Goal: Information Seeking & Learning: Compare options

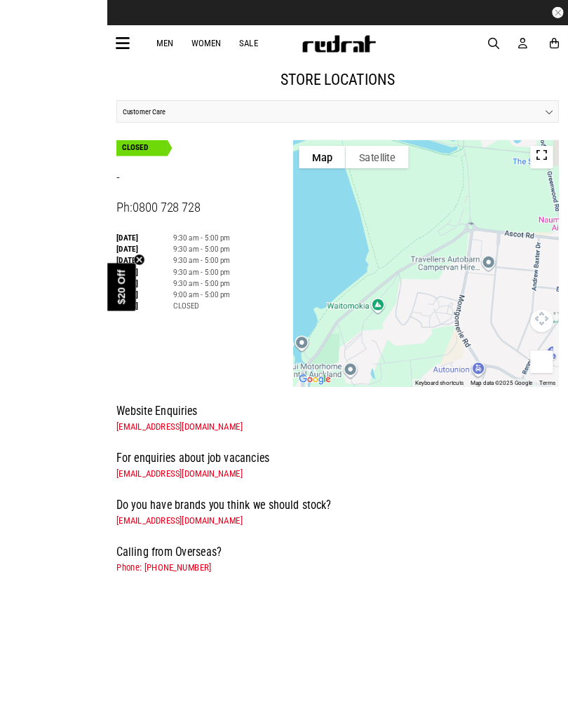
scroll to position [139, 0]
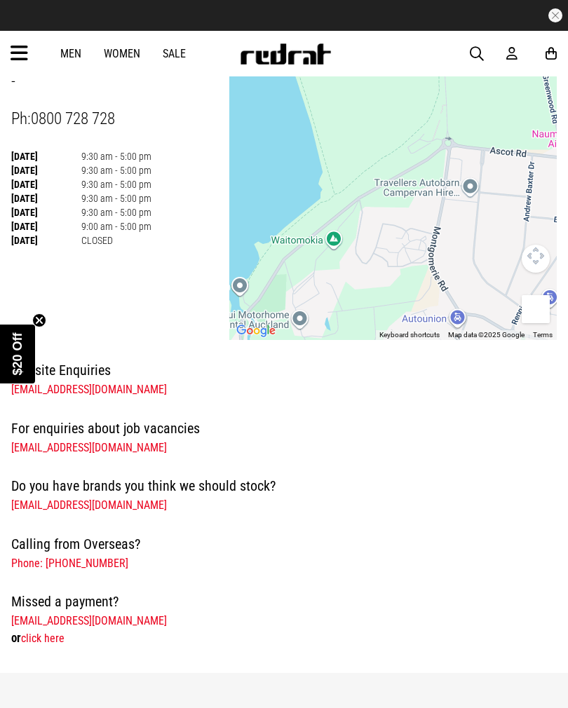
click at [443, 256] on div "-" at bounding box center [392, 188] width 327 height 304
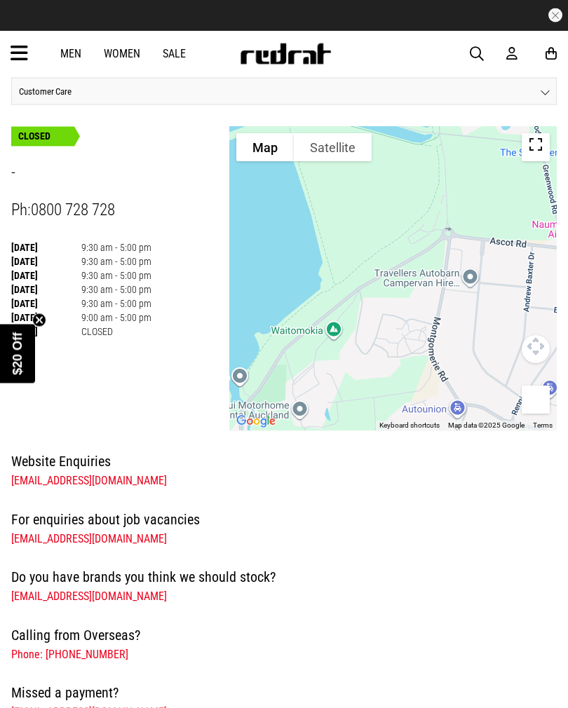
scroll to position [44, 0]
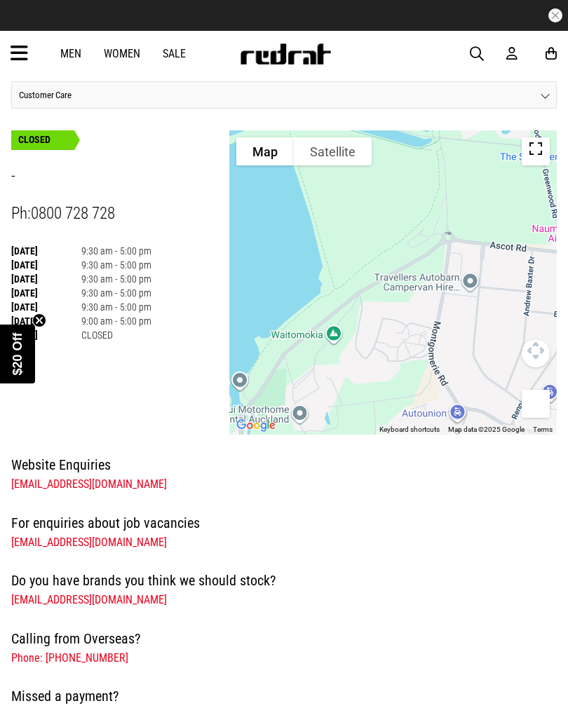
click at [530, 512] on h4 "For enquiries about job vacancies" at bounding box center [283, 523] width 545 height 22
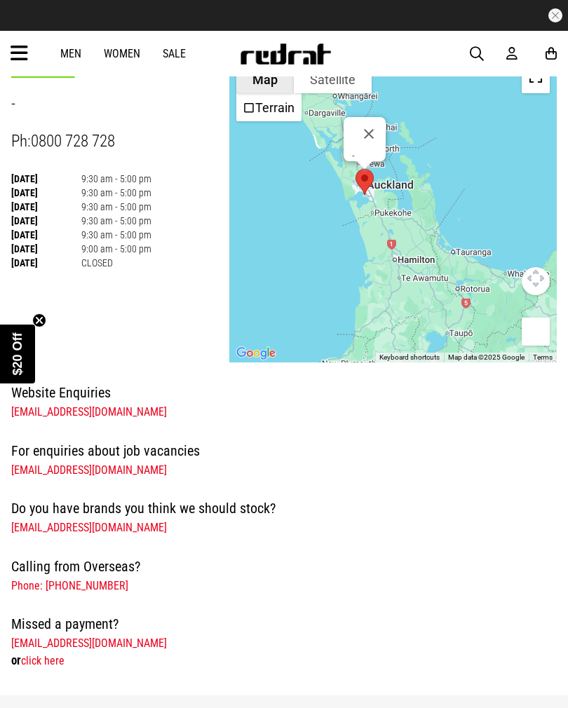
scroll to position [112, 0]
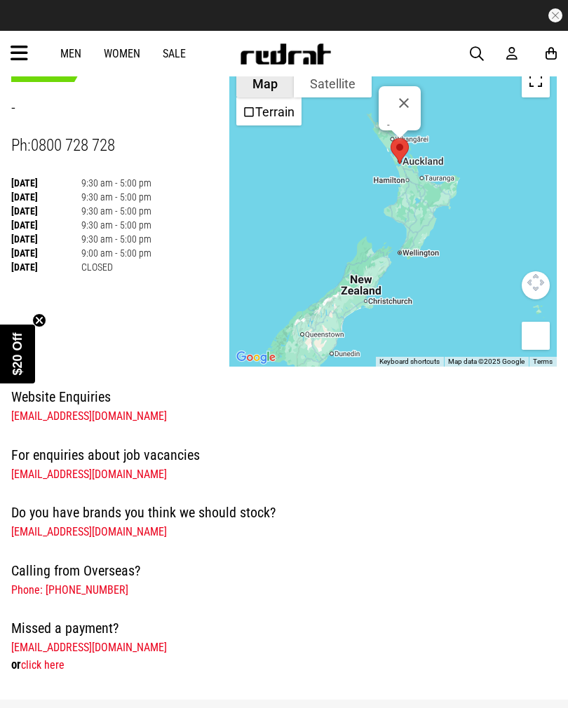
click at [339, 310] on div "-" at bounding box center [392, 214] width 327 height 304
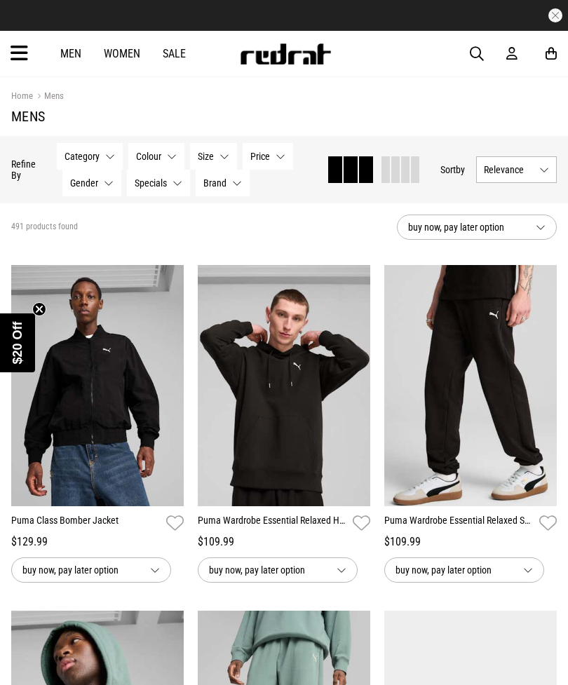
click at [477, 62] on span "button" at bounding box center [476, 54] width 14 height 17
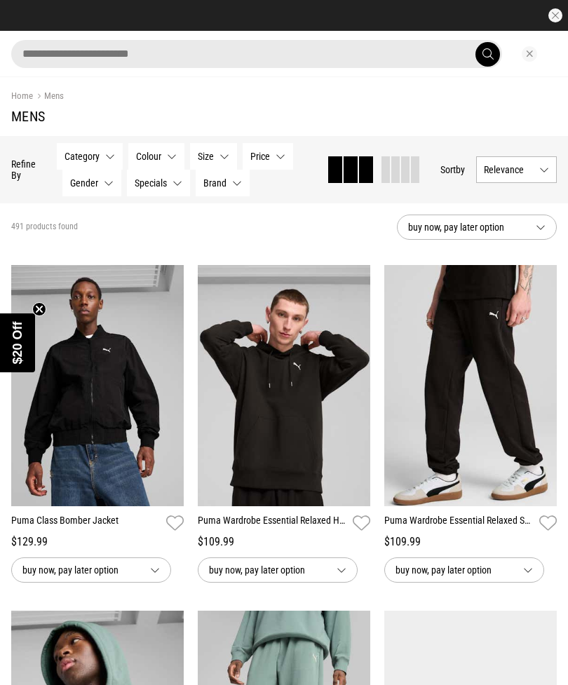
click at [59, 50] on input "search" at bounding box center [256, 54] width 490 height 28
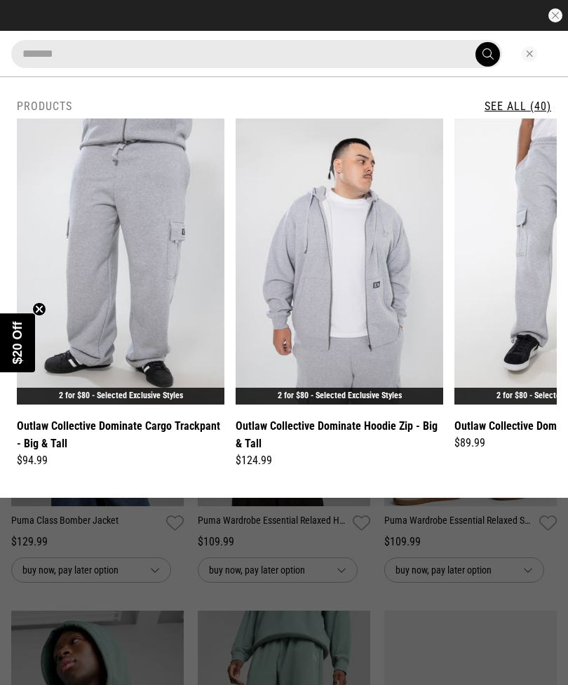
type input "******"
click at [487, 54] on button "submit" at bounding box center [487, 54] width 25 height 25
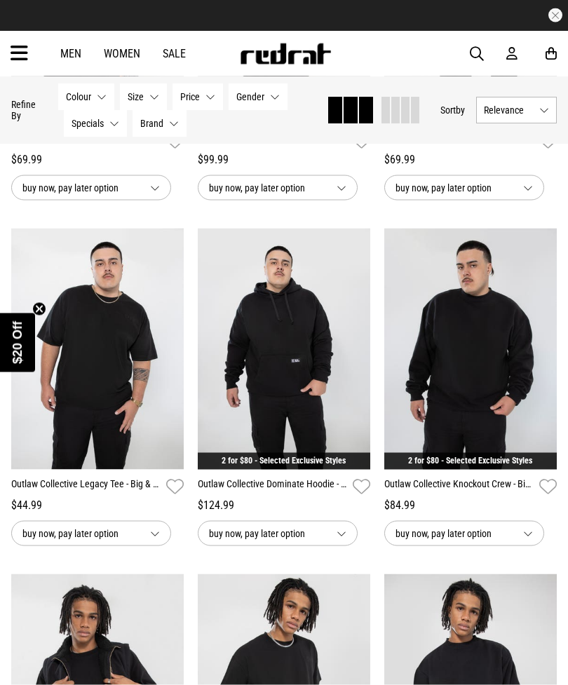
scroll to position [1401, 0]
click at [247, 465] on link "2 for $80 - Selected Exclusive Styles" at bounding box center [283, 460] width 124 height 10
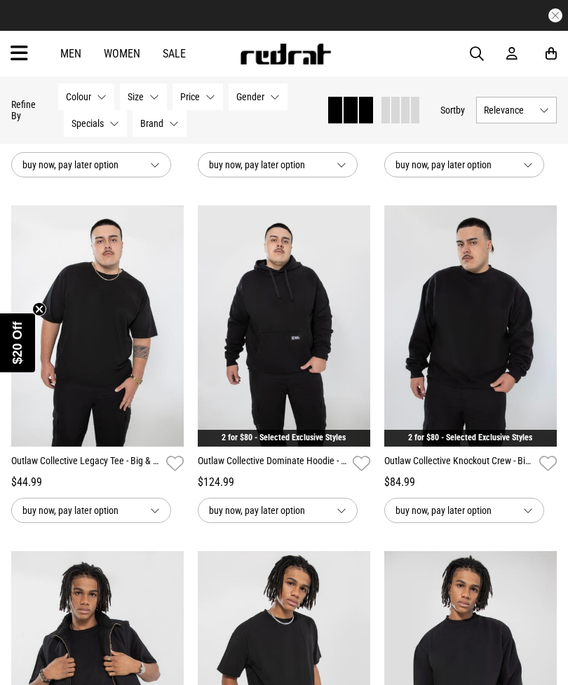
click at [240, 469] on link "Outlaw Collective Dominate Hoodie - Big & Tall" at bounding box center [272, 463] width 149 height 20
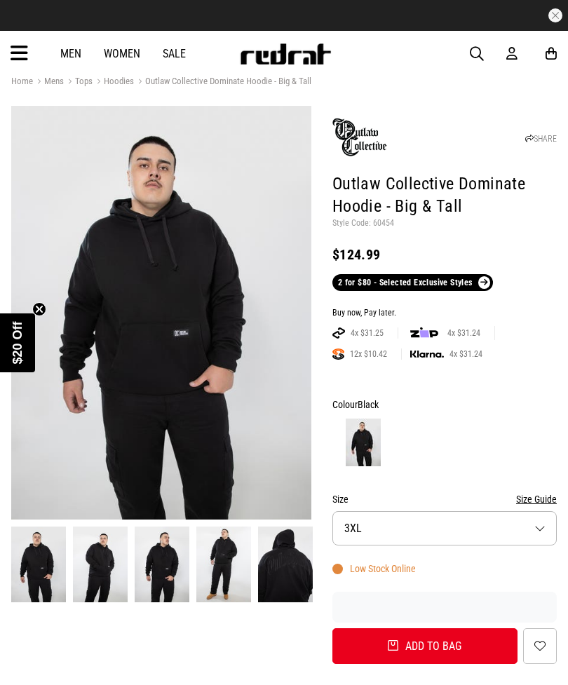
scroll to position [38, 0]
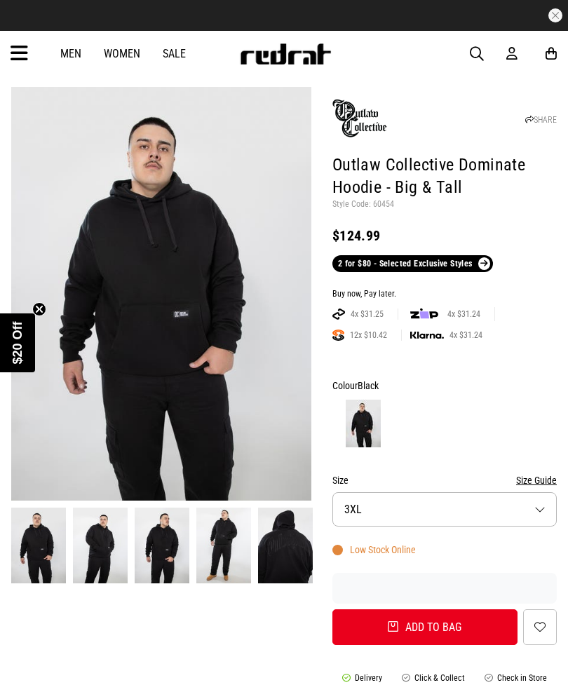
click at [156, 316] on img at bounding box center [161, 293] width 300 height 413
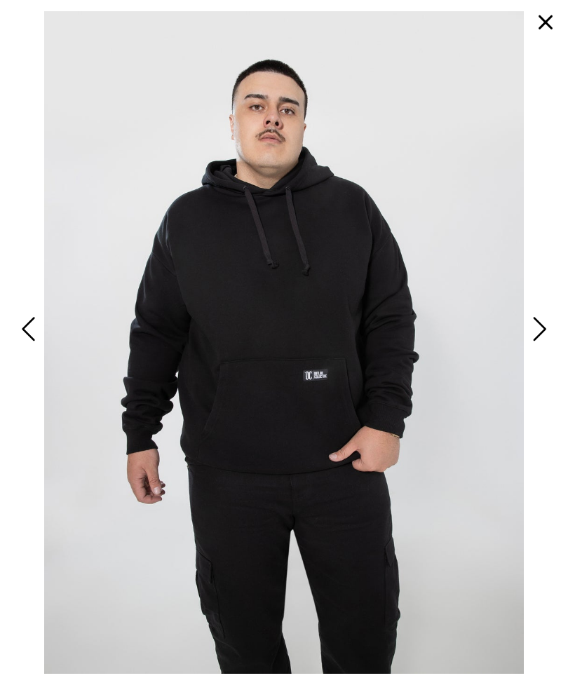
click at [533, 346] on span "Next" at bounding box center [537, 329] width 18 height 34
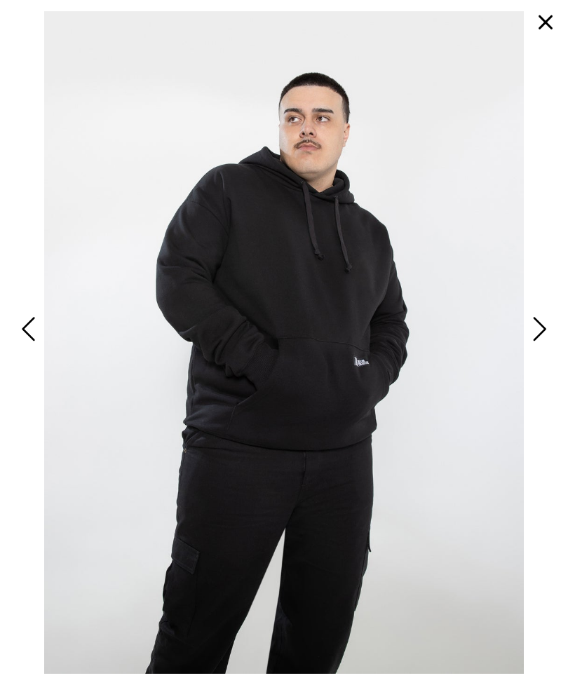
click at [538, 346] on span "Next" at bounding box center [537, 329] width 18 height 34
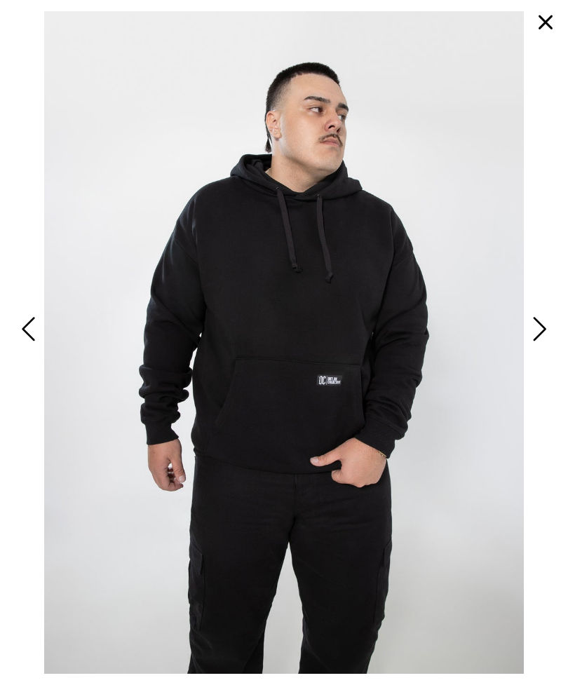
click at [530, 346] on span "Next" at bounding box center [537, 329] width 18 height 34
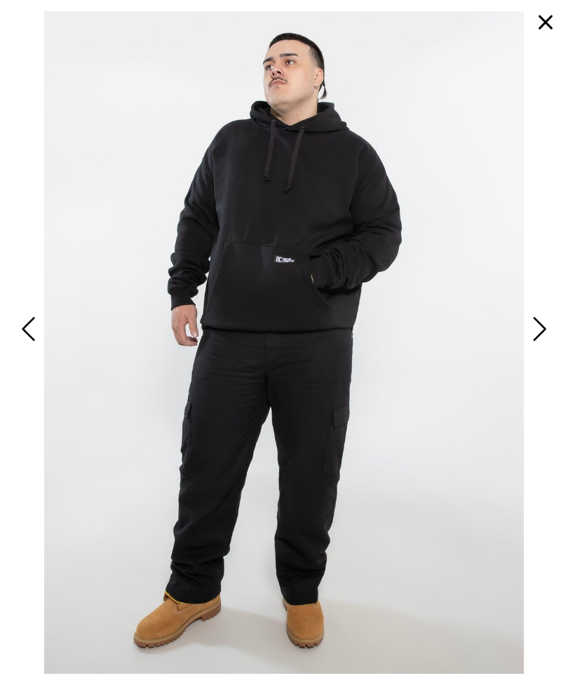
click at [537, 346] on span "Next" at bounding box center [537, 329] width 18 height 34
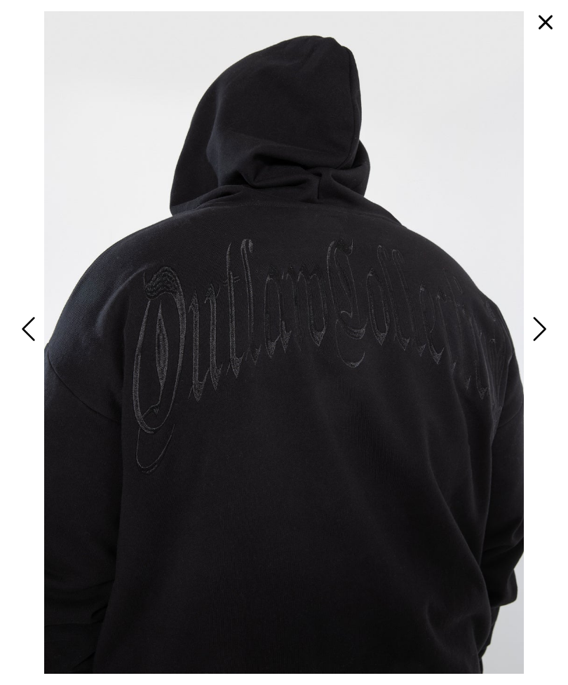
click at [545, 344] on span "Next" at bounding box center [537, 329] width 18 height 34
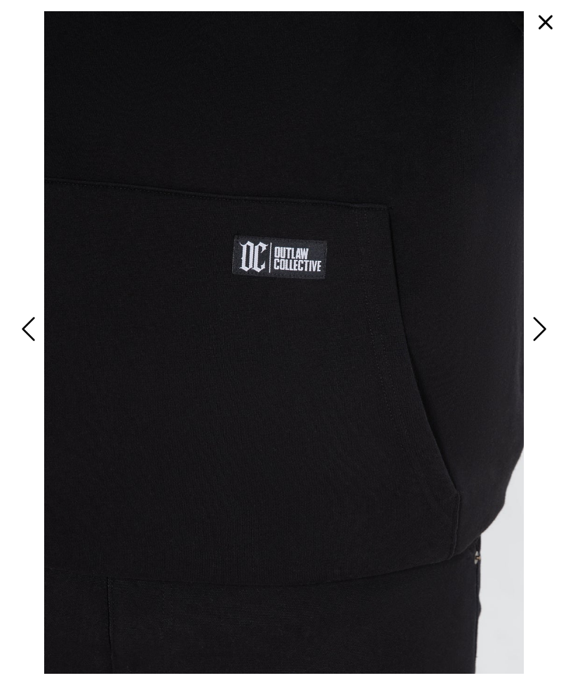
click at [529, 346] on span "Next" at bounding box center [537, 329] width 18 height 34
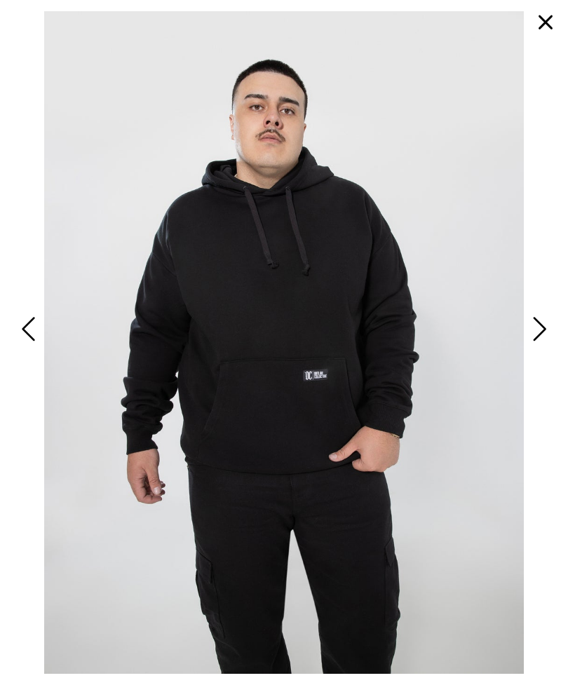
click at [526, 347] on button "Next" at bounding box center [537, 329] width 27 height 36
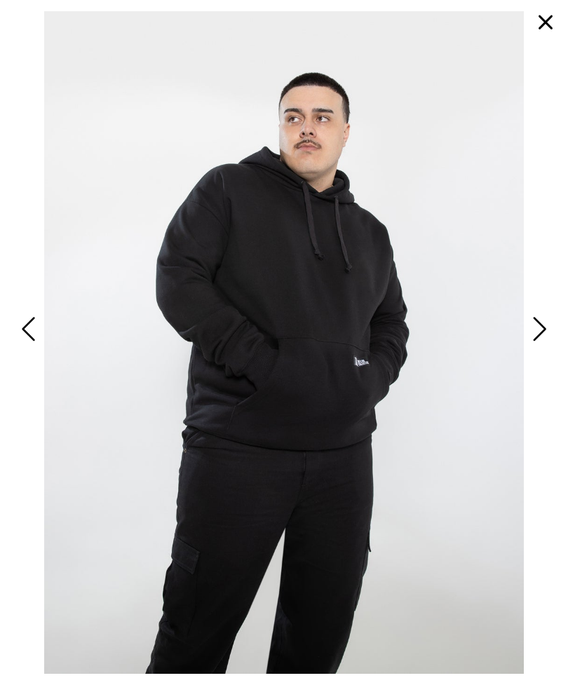
click at [532, 346] on span "Next" at bounding box center [537, 329] width 18 height 34
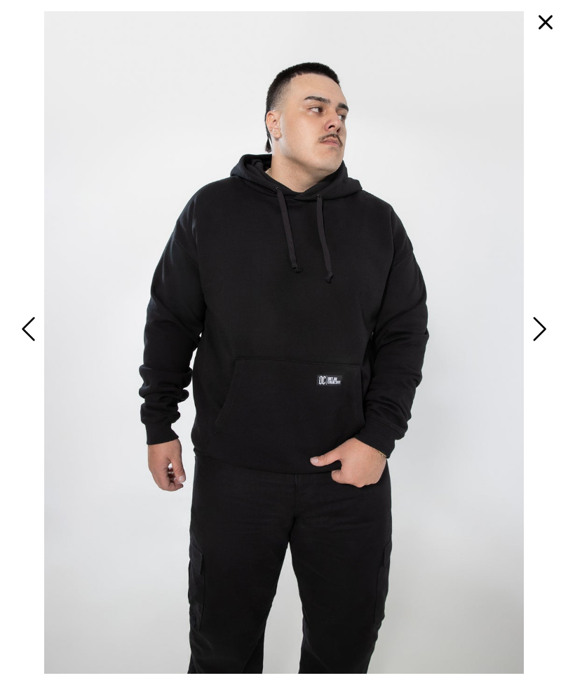
click at [544, 346] on span "Next" at bounding box center [537, 329] width 18 height 34
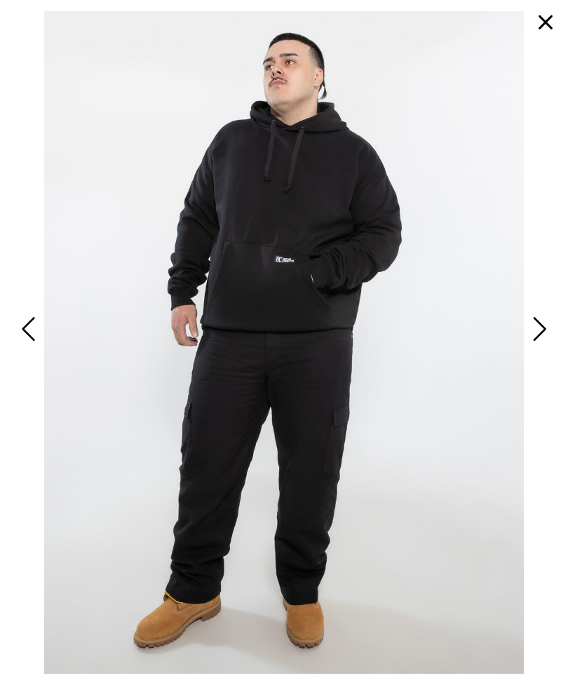
click at [541, 346] on span "Next" at bounding box center [537, 329] width 18 height 34
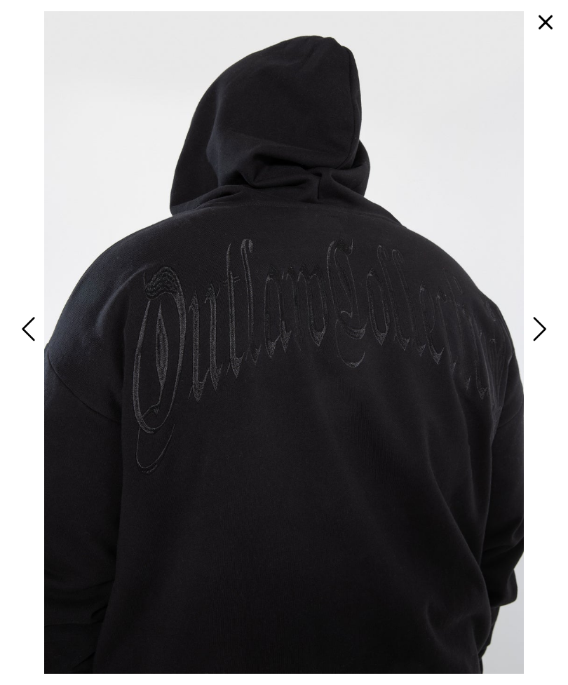
click at [537, 345] on span "Next" at bounding box center [537, 329] width 18 height 34
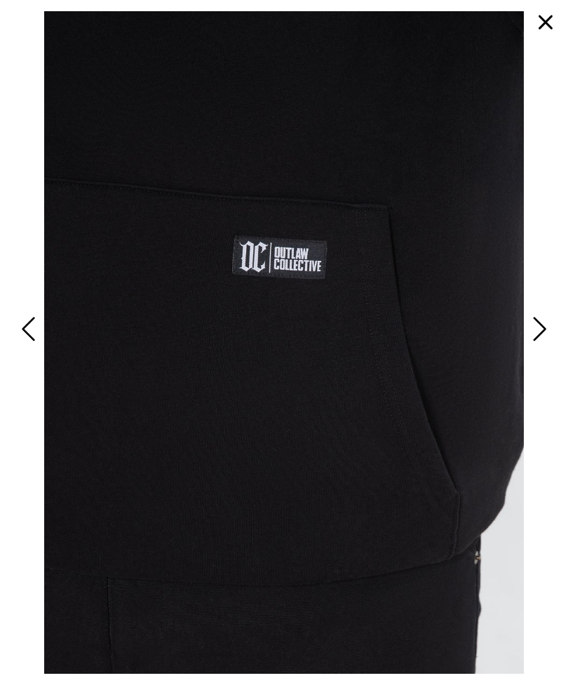
click at [535, 346] on span "Next" at bounding box center [537, 329] width 18 height 34
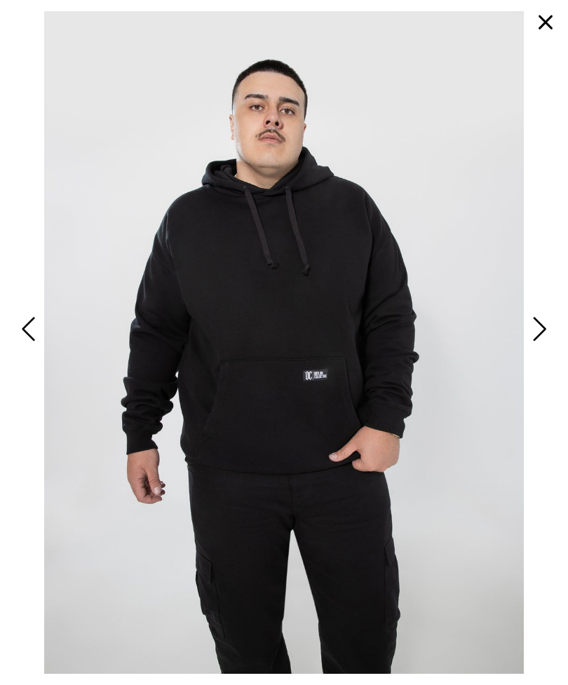
click at [543, 346] on span "Next" at bounding box center [537, 329] width 18 height 34
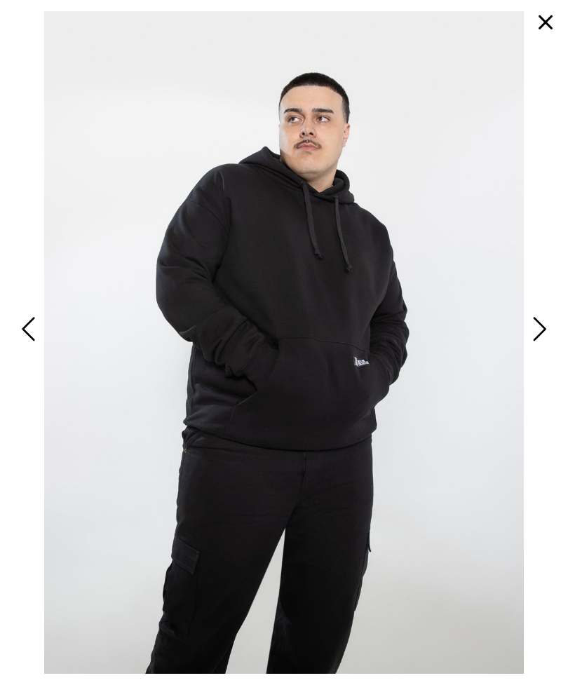
click at [533, 346] on span "Next" at bounding box center [537, 329] width 18 height 34
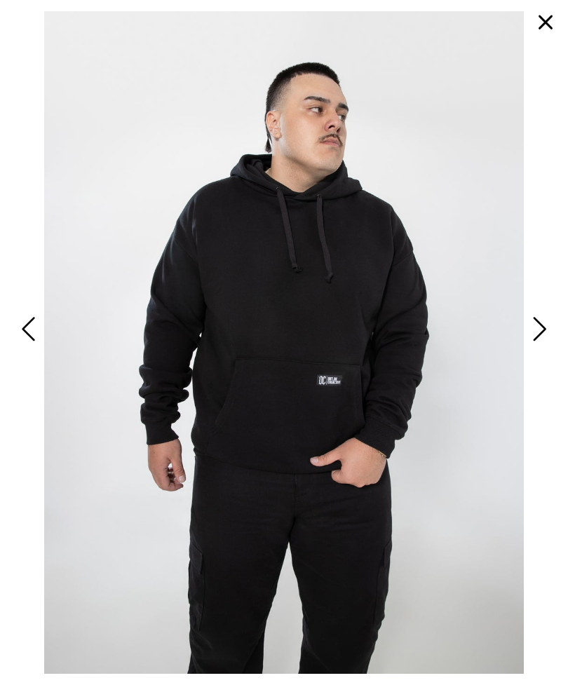
click at [538, 346] on span "Next" at bounding box center [537, 329] width 18 height 34
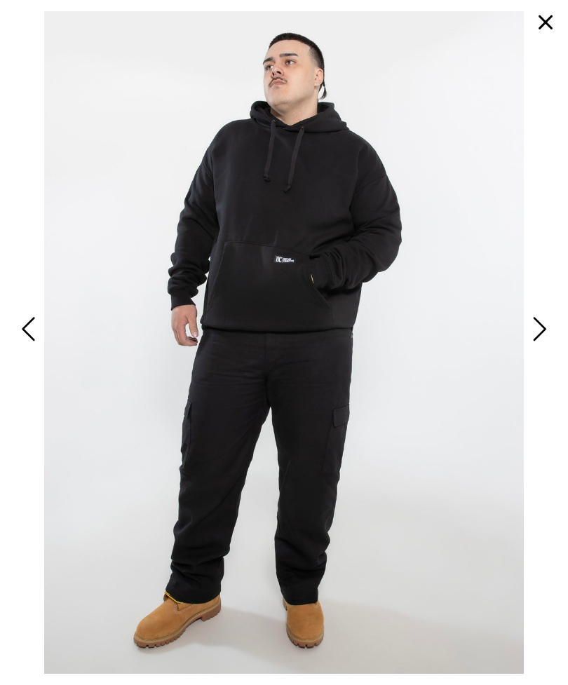
click at [536, 346] on span "Next" at bounding box center [537, 329] width 18 height 34
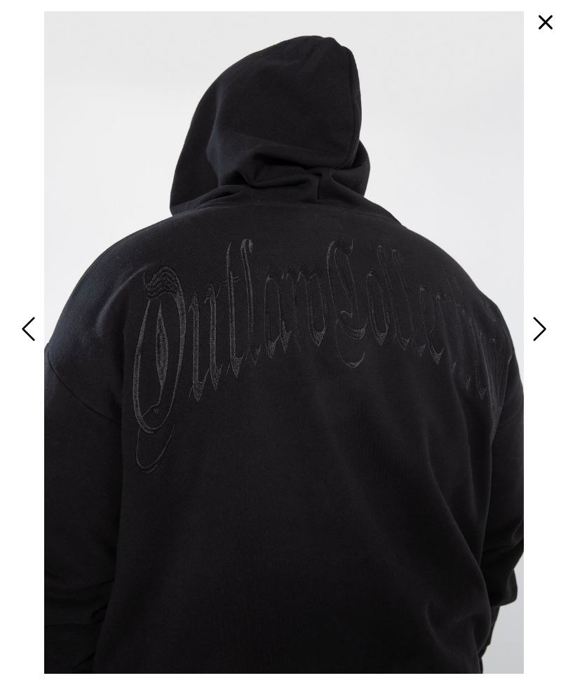
click at [528, 346] on span "Next" at bounding box center [537, 329] width 18 height 34
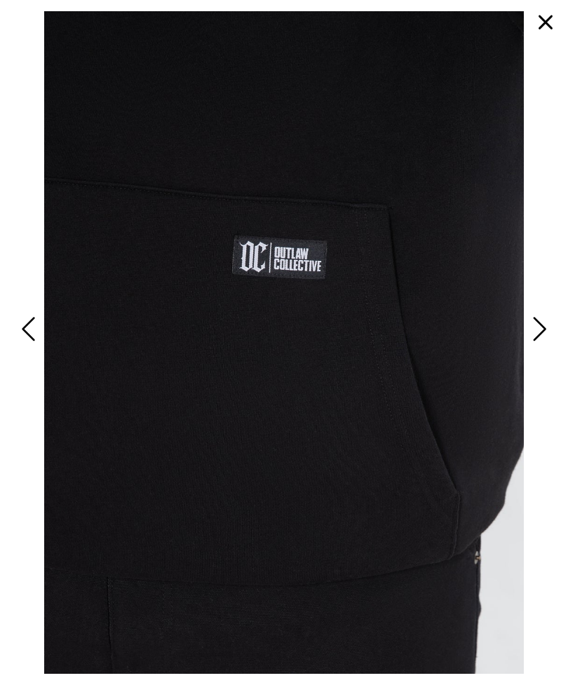
click at [544, 20] on button "button" at bounding box center [545, 23] width 34 height 34
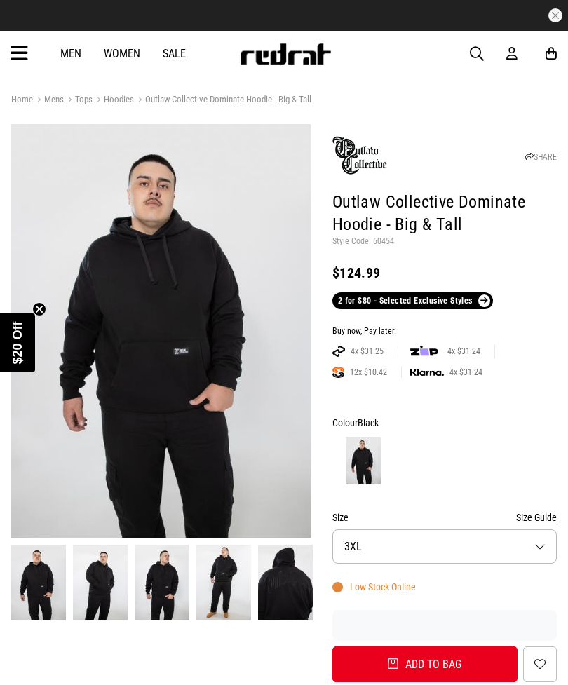
scroll to position [0, 0]
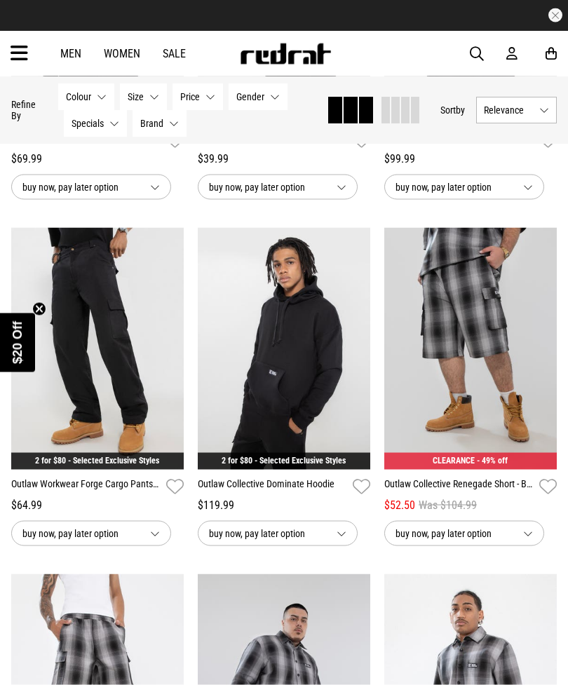
scroll to position [2109, 0]
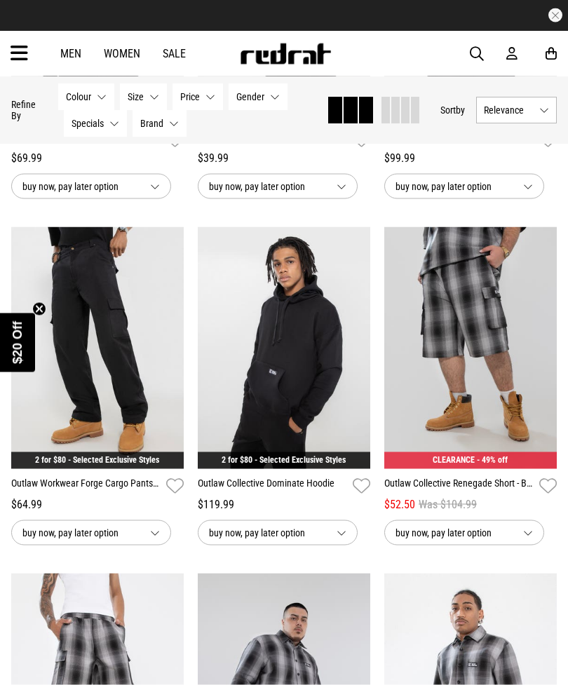
click at [272, 496] on link "Outlaw Collective Dominate Hoodie" at bounding box center [272, 486] width 149 height 20
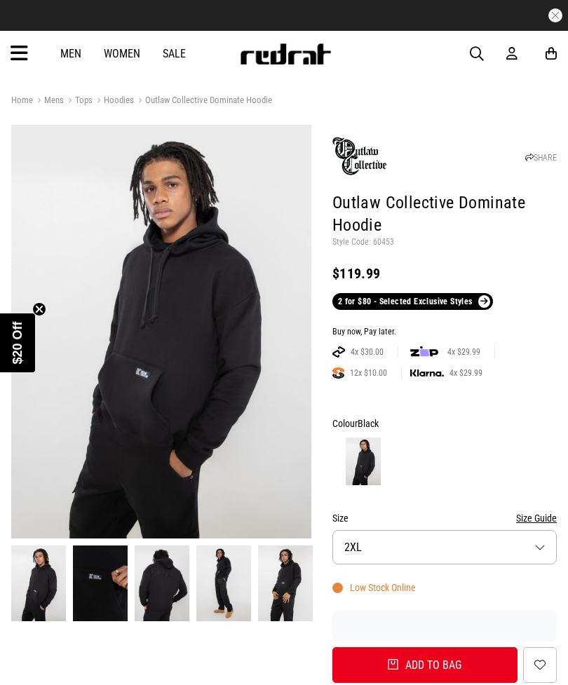
click at [182, 334] on img at bounding box center [161, 331] width 300 height 413
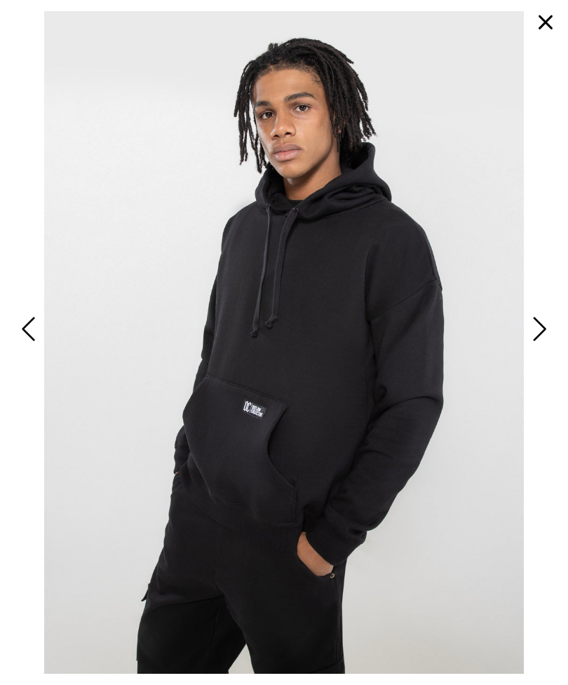
click at [537, 346] on span "Next" at bounding box center [537, 329] width 18 height 34
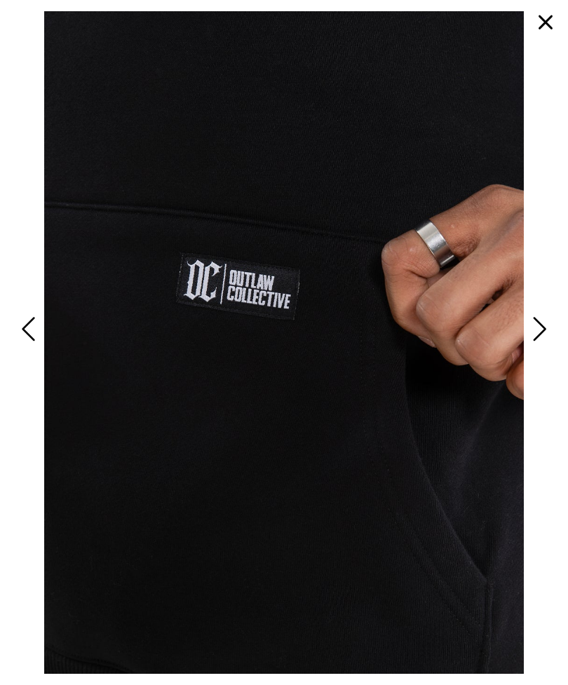
click at [537, 346] on span "Next" at bounding box center [537, 329] width 18 height 34
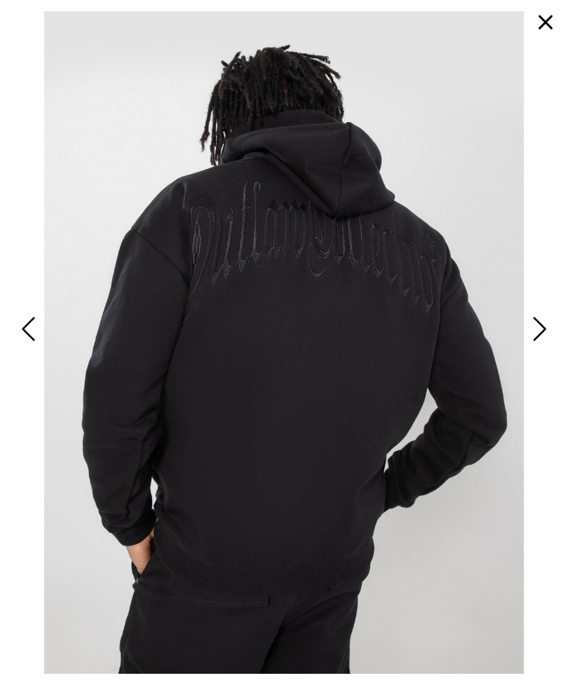
click at [539, 346] on span "Next" at bounding box center [537, 329] width 18 height 34
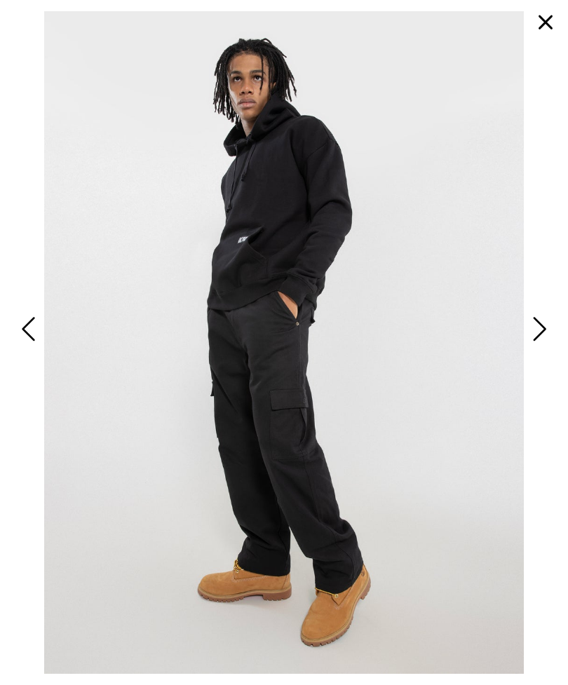
click at [544, 345] on span "Next" at bounding box center [537, 329] width 18 height 34
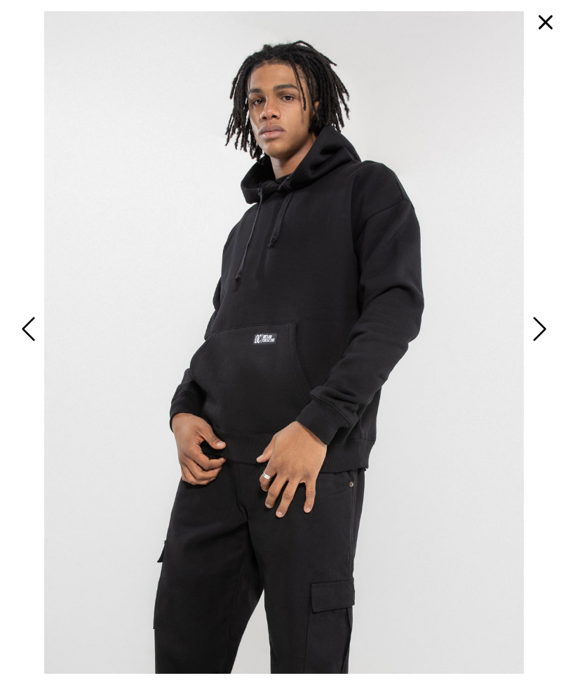
click at [540, 346] on span "Next" at bounding box center [537, 329] width 18 height 34
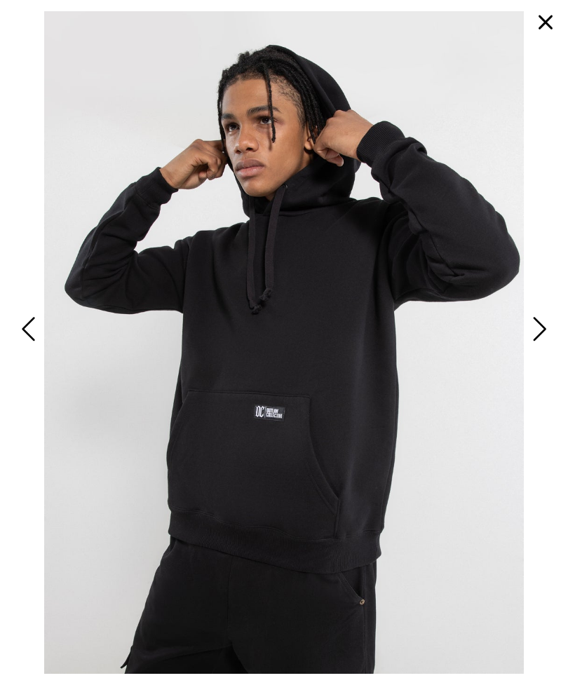
click at [544, 346] on span "Next" at bounding box center [537, 329] width 18 height 34
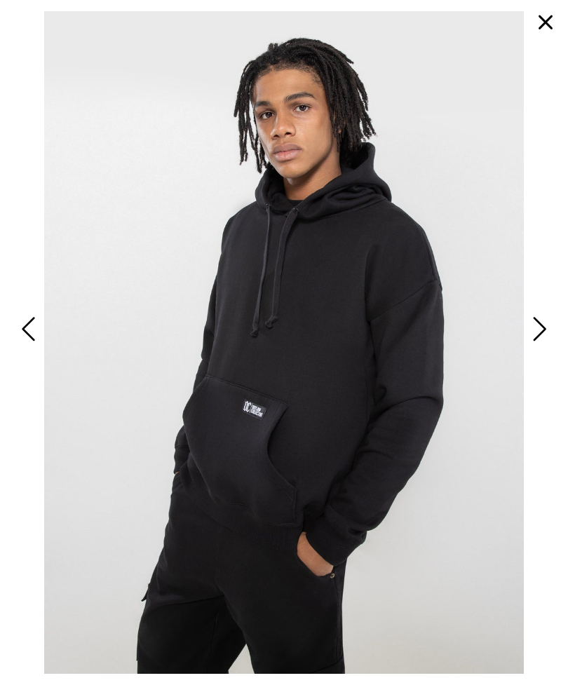
click at [546, 345] on span "Next" at bounding box center [537, 329] width 18 height 34
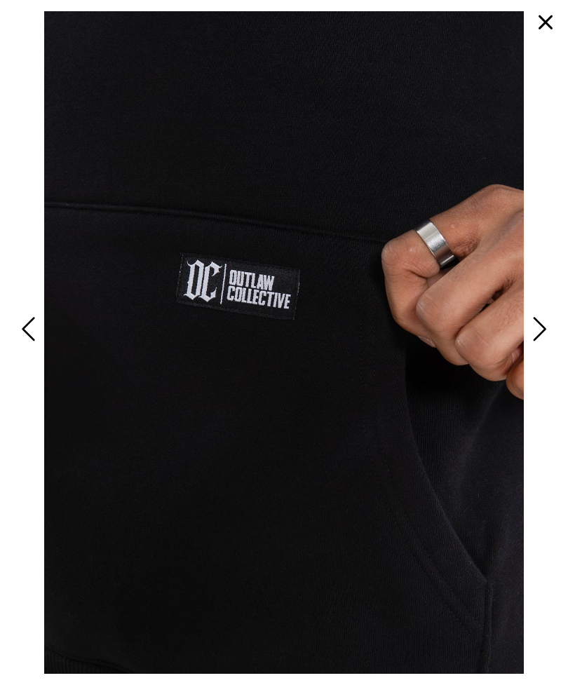
click at [537, 346] on span "Next" at bounding box center [537, 329] width 18 height 34
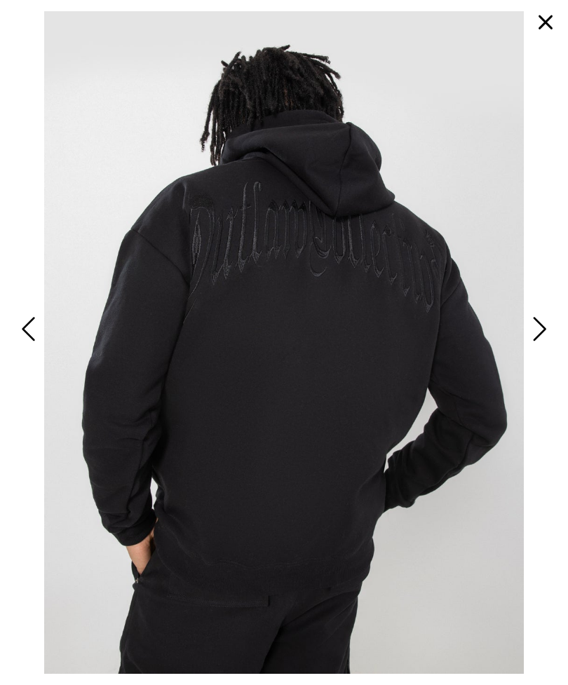
click at [542, 343] on span "Next" at bounding box center [537, 329] width 18 height 34
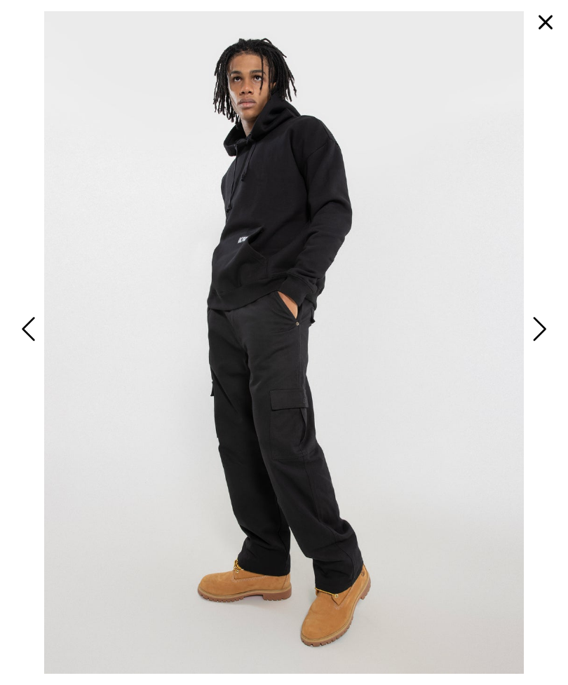
click at [544, 25] on button "button" at bounding box center [545, 23] width 34 height 34
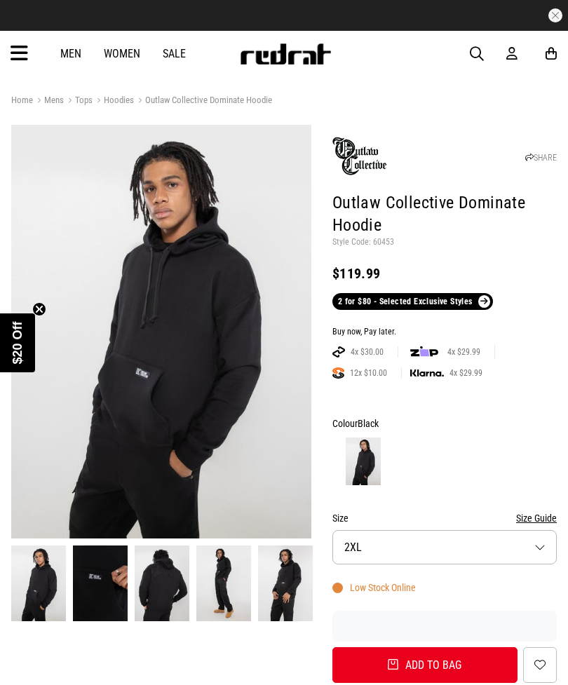
click at [541, 549] on button "Size 2XL" at bounding box center [444, 547] width 224 height 34
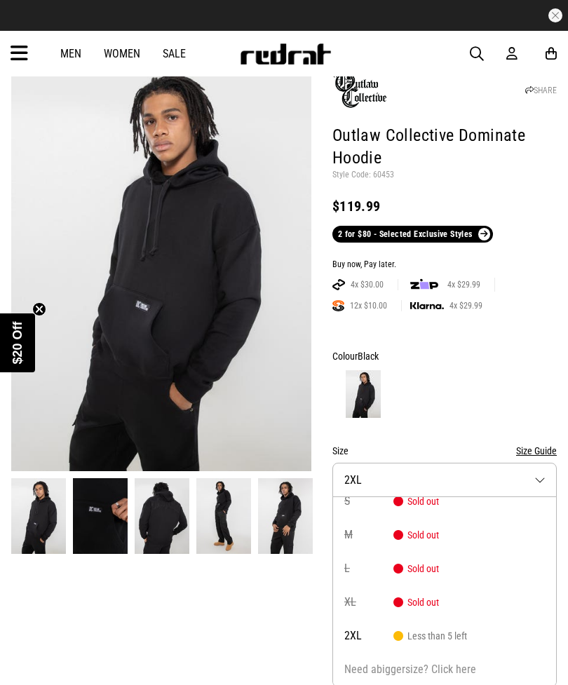
scroll to position [13, 0]
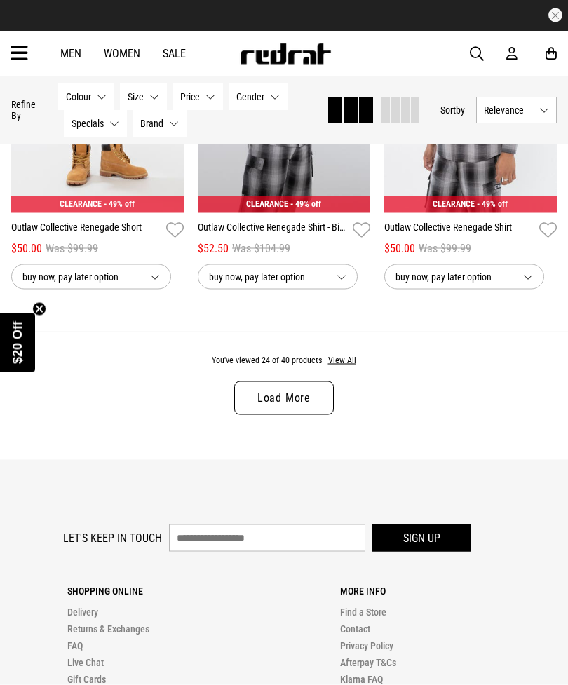
scroll to position [2712, 0]
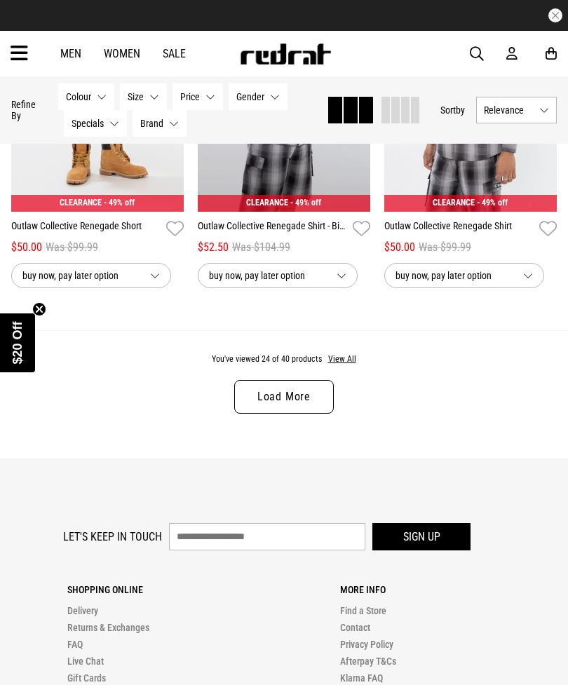
click at [274, 413] on link "Load More" at bounding box center [283, 397] width 99 height 34
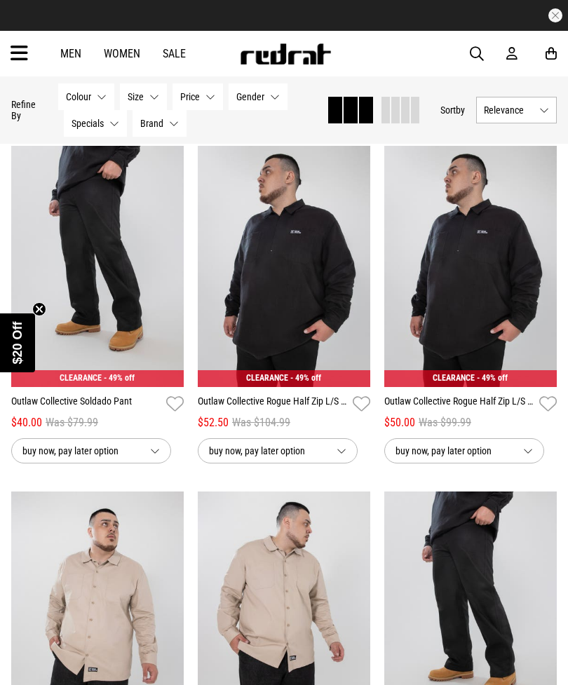
scroll to position [2876, 0]
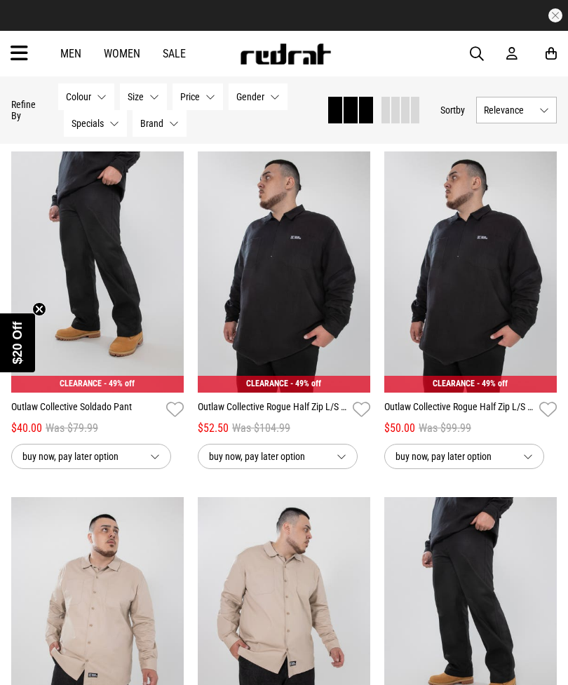
click at [90, 420] on link "Outlaw Collective Soldado Pant" at bounding box center [85, 409] width 149 height 20
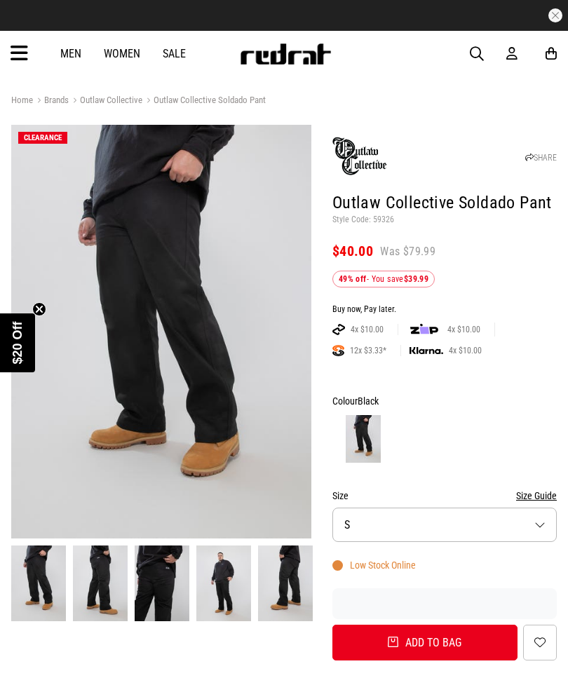
click at [542, 528] on button "Size S" at bounding box center [444, 524] width 224 height 34
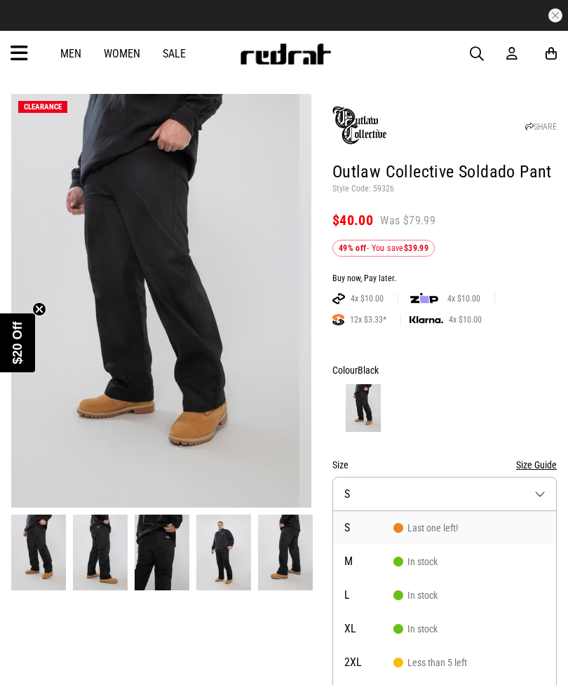
scroll to position [30, 0]
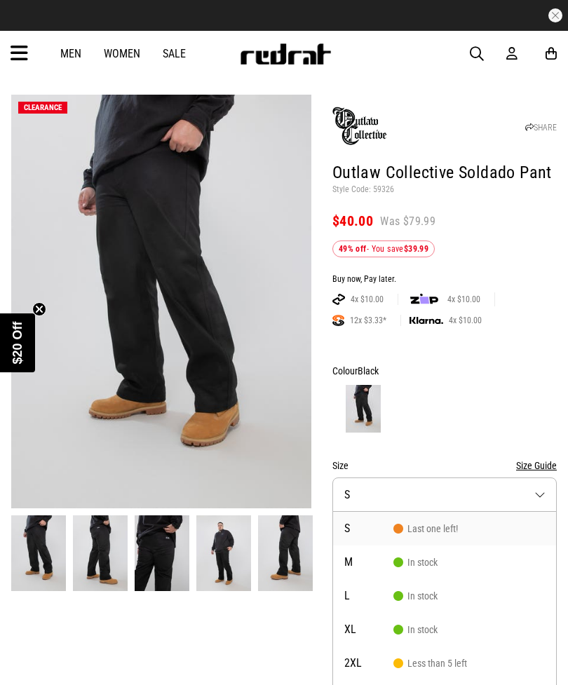
click at [180, 271] on img at bounding box center [161, 301] width 300 height 413
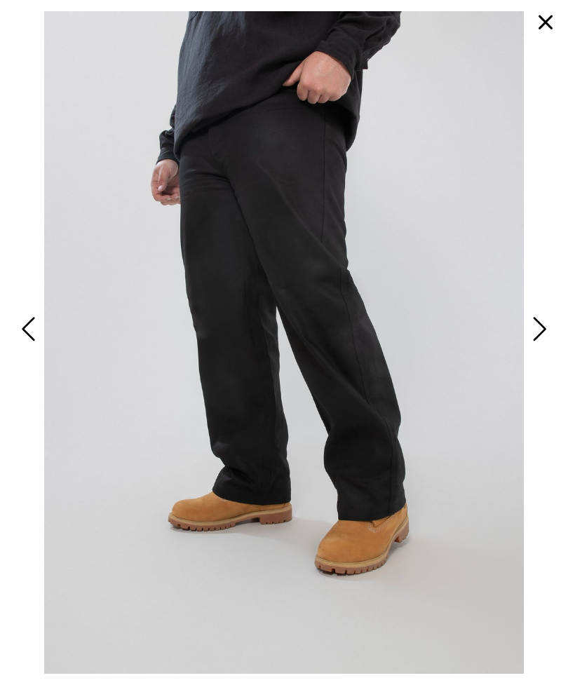
click at [536, 346] on span "Next" at bounding box center [537, 329] width 18 height 34
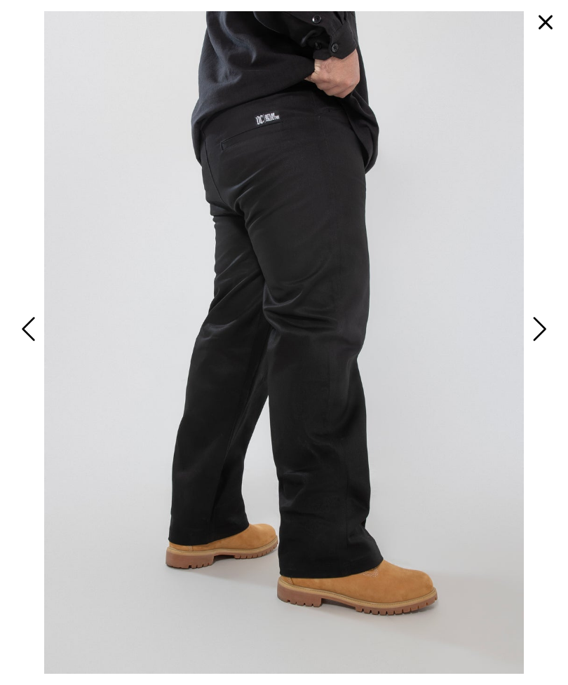
click at [543, 346] on span "Next" at bounding box center [537, 329] width 18 height 34
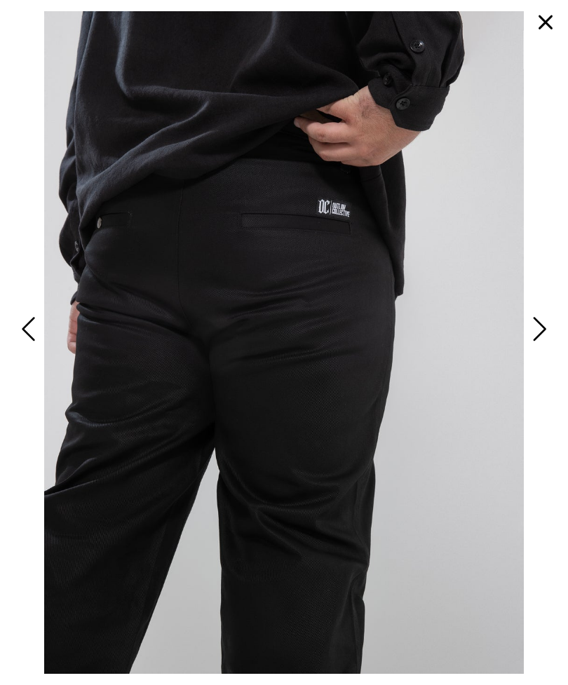
click at [536, 346] on span "Next" at bounding box center [537, 329] width 18 height 34
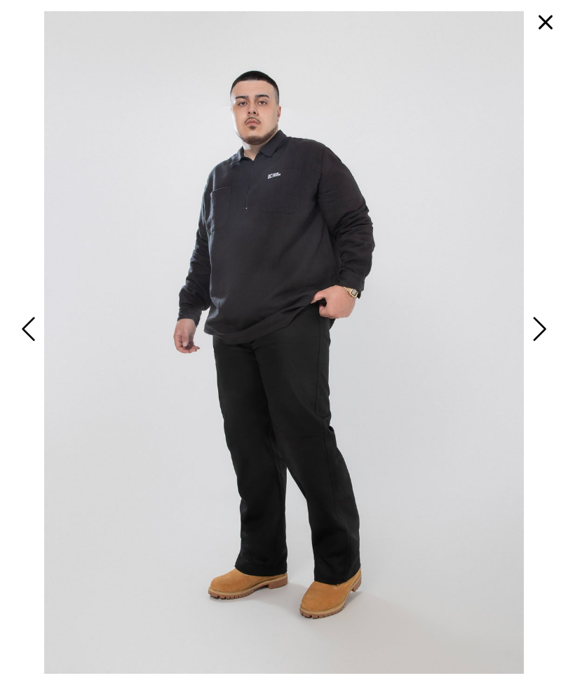
click at [538, 346] on span "Next" at bounding box center [537, 329] width 18 height 34
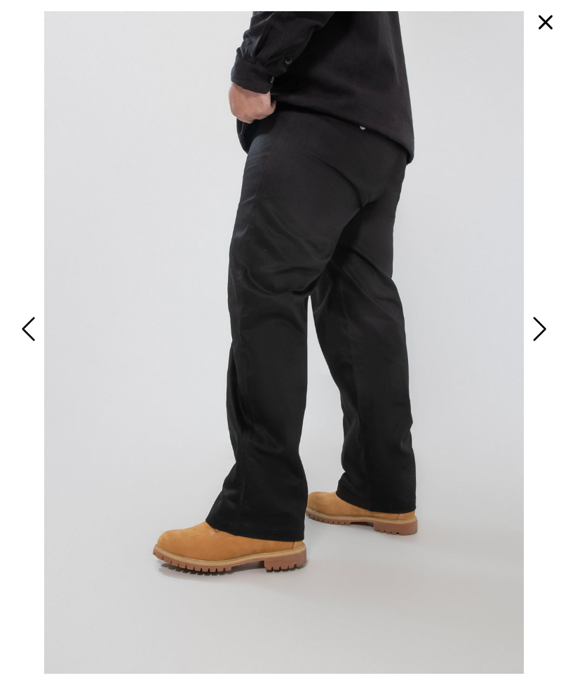
click at [542, 346] on span "Next" at bounding box center [537, 329] width 18 height 34
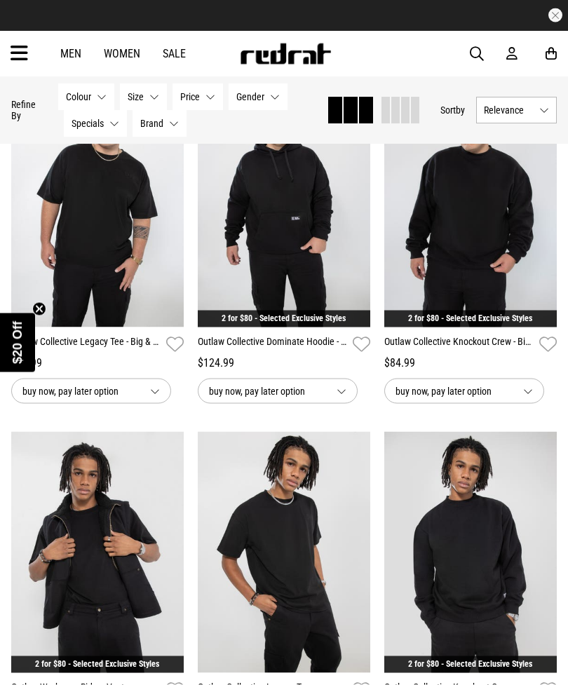
scroll to position [1561, 0]
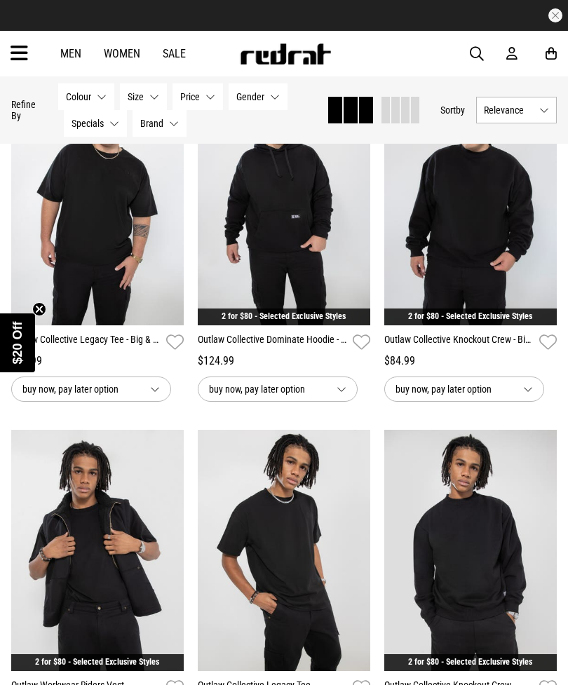
click at [500, 352] on link "Outlaw Collective Knockout Crew - Big & Tall" at bounding box center [458, 342] width 149 height 20
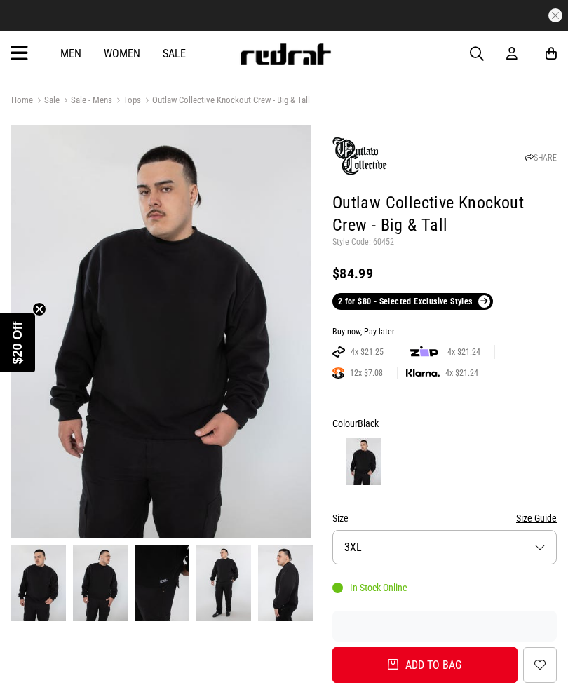
click at [542, 549] on button "Size 3XL" at bounding box center [444, 547] width 224 height 34
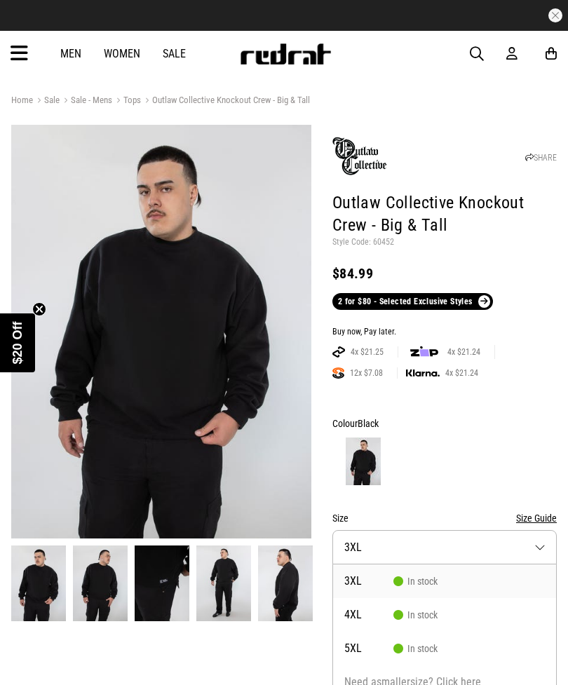
scroll to position [13, 0]
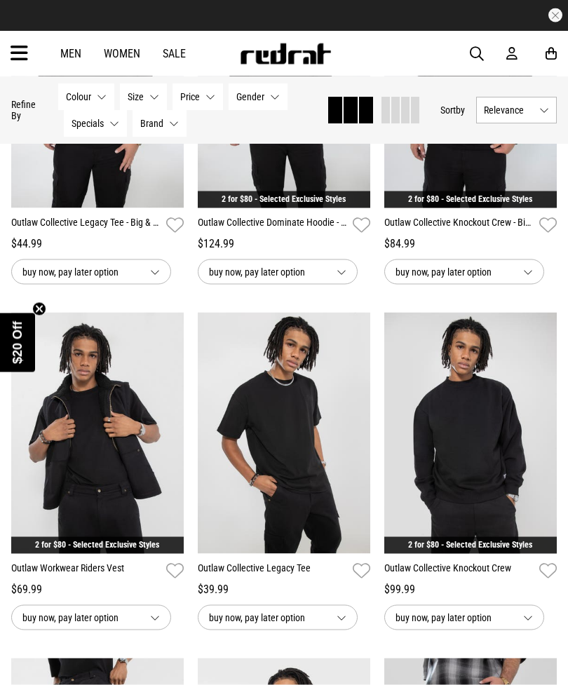
scroll to position [1679, 0]
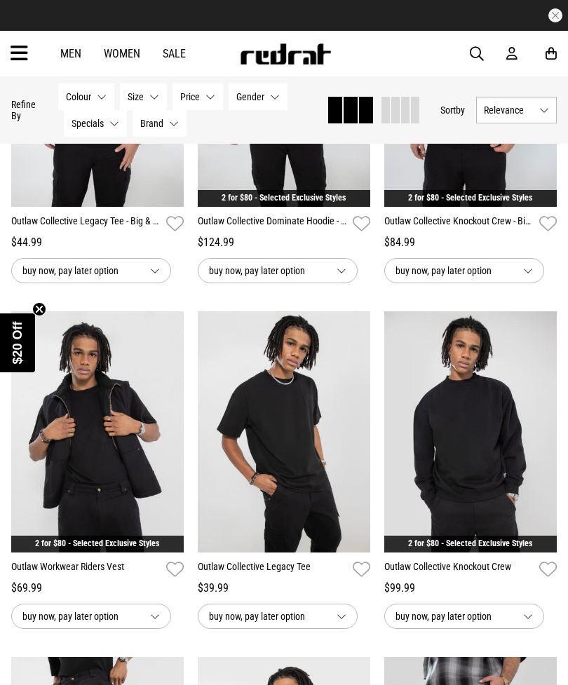
click at [501, 579] on link "Outlaw Collective Knockout Crew" at bounding box center [458, 569] width 149 height 20
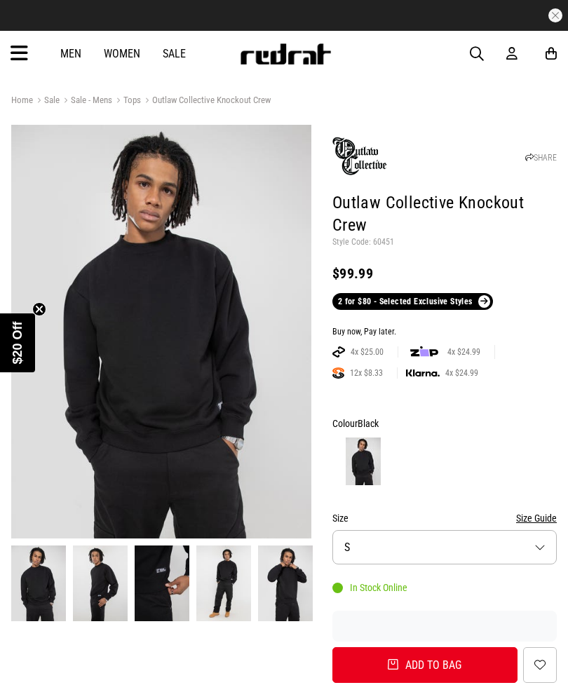
click at [546, 551] on button "Size S" at bounding box center [444, 547] width 224 height 34
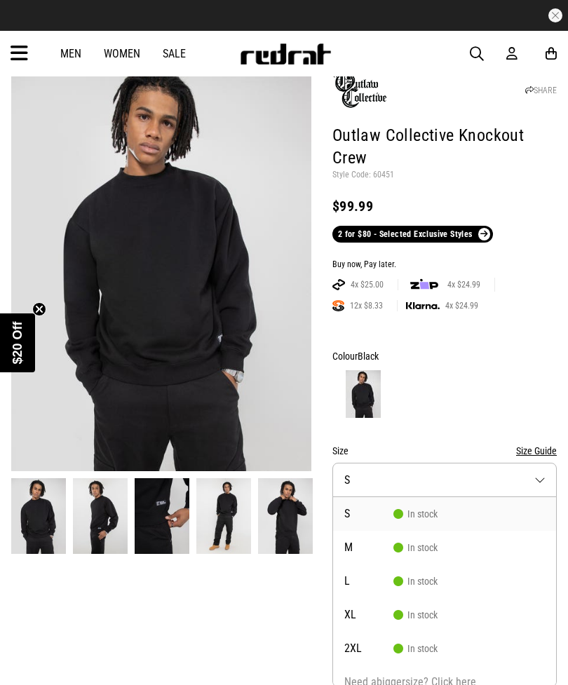
click at [102, 310] on img at bounding box center [161, 263] width 300 height 413
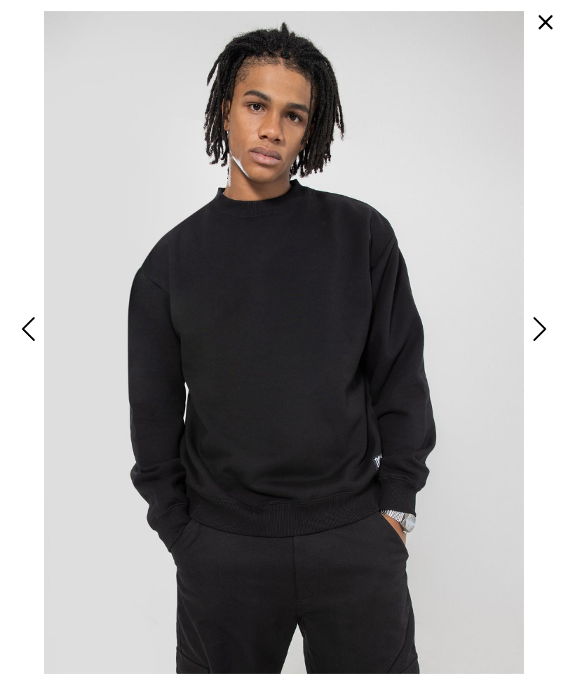
click at [544, 339] on span "Next" at bounding box center [537, 329] width 18 height 34
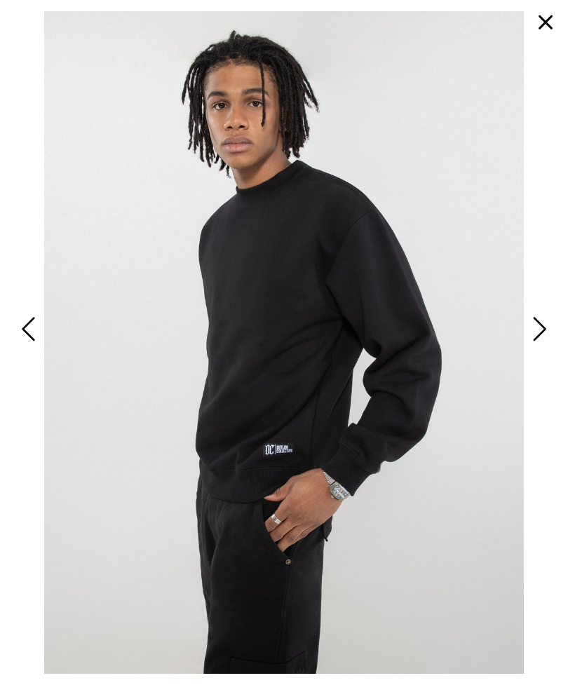
click at [534, 346] on span "Next" at bounding box center [537, 329] width 18 height 34
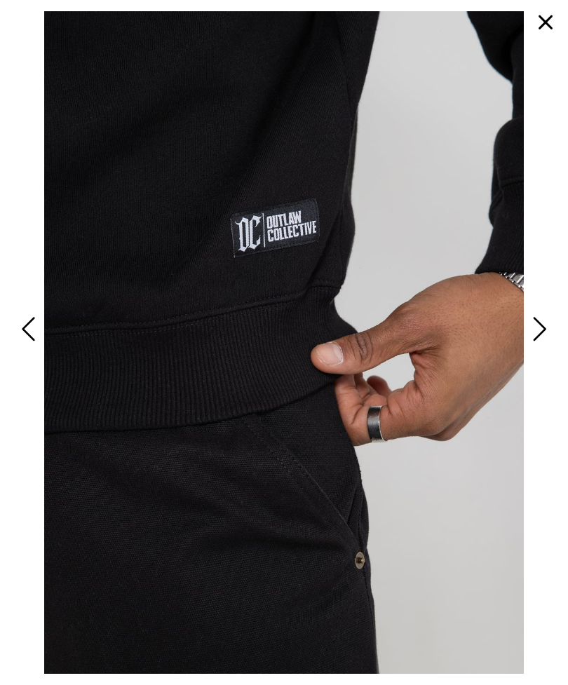
click at [535, 346] on span "Next" at bounding box center [537, 329] width 18 height 34
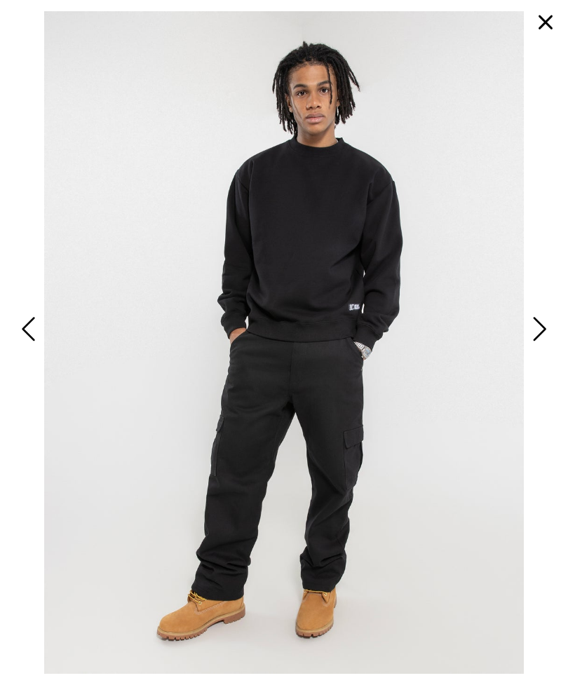
click at [540, 346] on span "Next" at bounding box center [537, 329] width 18 height 34
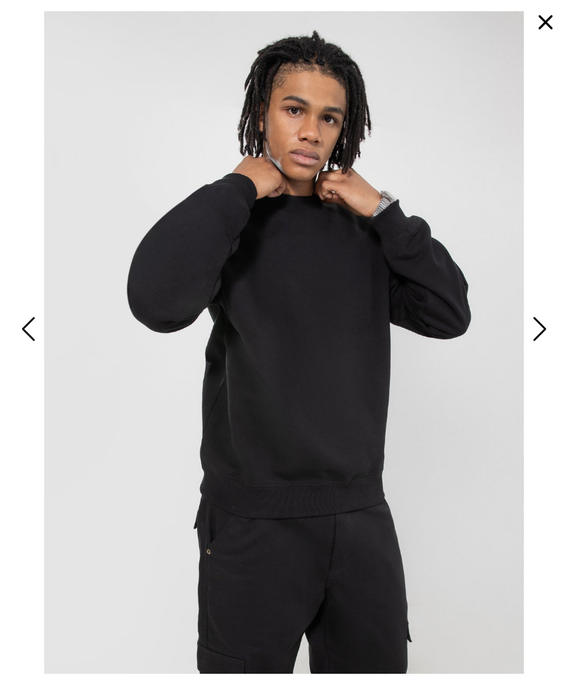
click at [538, 346] on span "Next" at bounding box center [537, 329] width 18 height 34
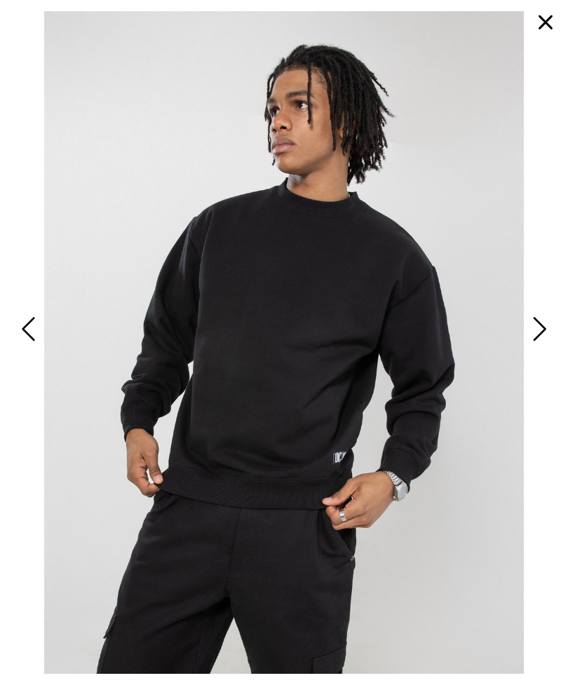
click at [539, 346] on span "Next" at bounding box center [537, 329] width 18 height 34
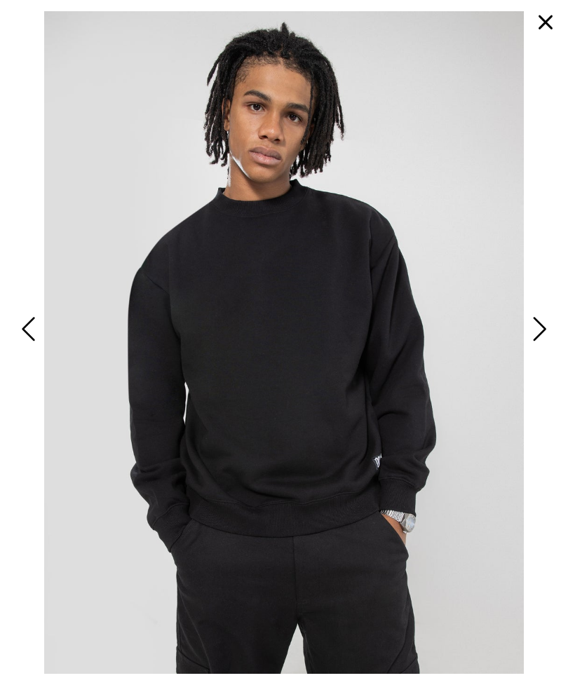
click at [542, 346] on span "Next" at bounding box center [537, 329] width 18 height 34
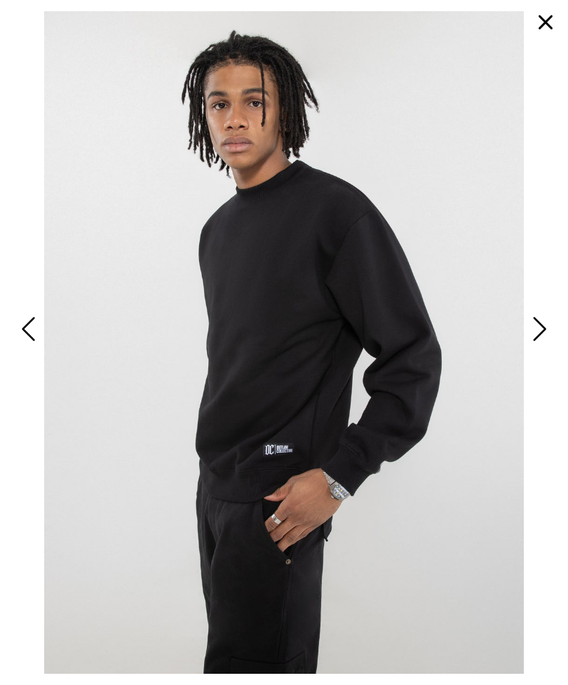
click at [542, 345] on span "Next" at bounding box center [537, 329] width 18 height 34
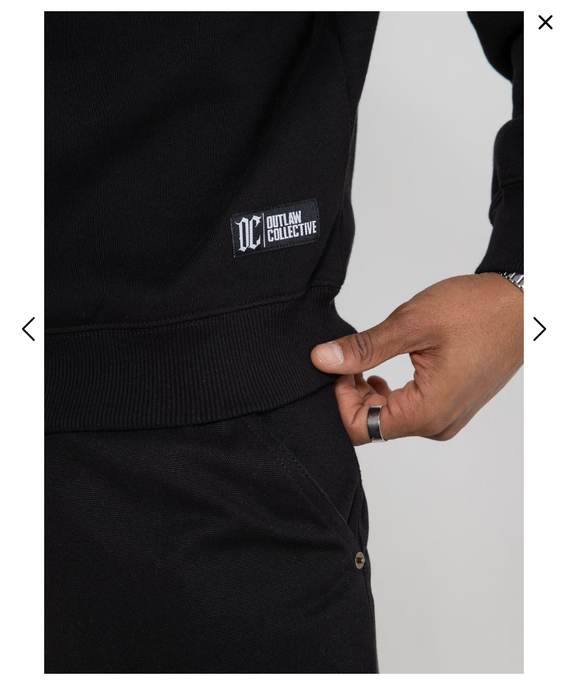
click at [537, 346] on span "Next" at bounding box center [537, 329] width 18 height 34
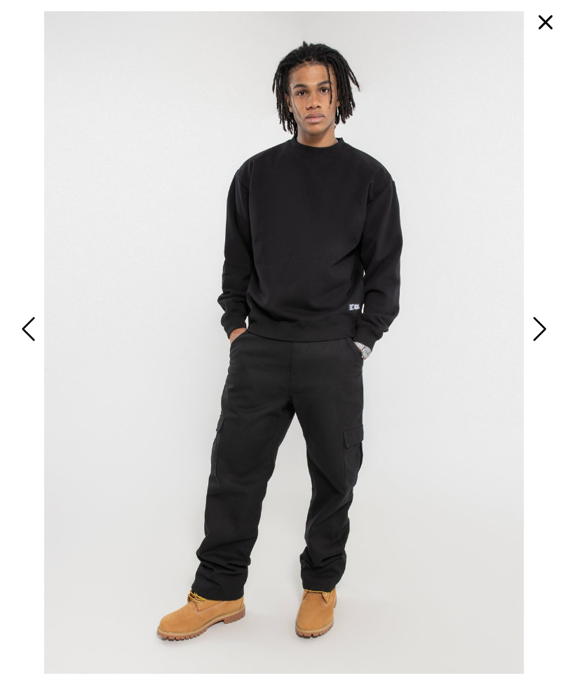
click at [533, 346] on span "Next" at bounding box center [537, 329] width 18 height 34
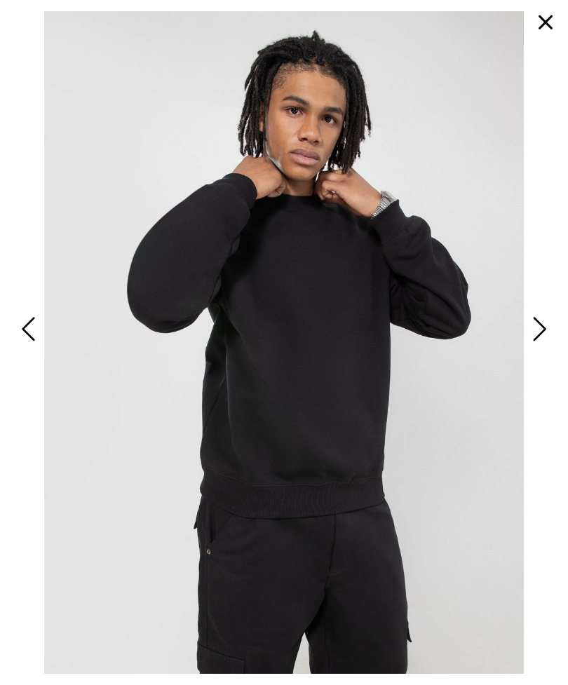
click at [542, 346] on span "Next" at bounding box center [537, 329] width 18 height 34
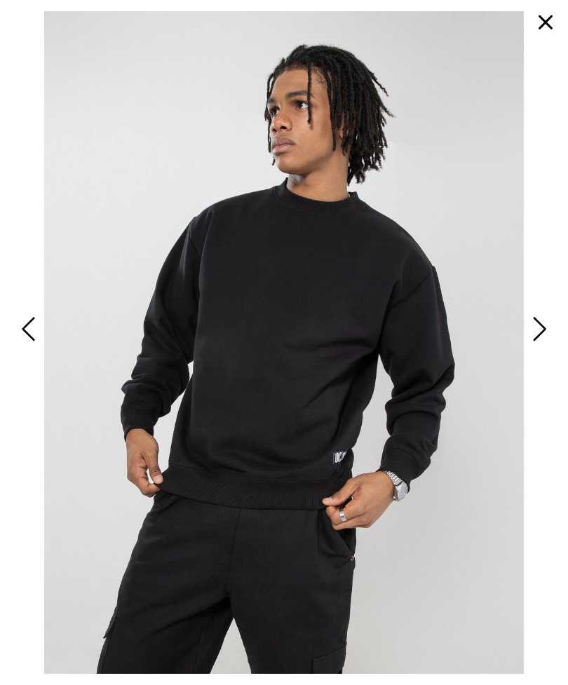
click at [540, 346] on span "Next" at bounding box center [537, 329] width 18 height 34
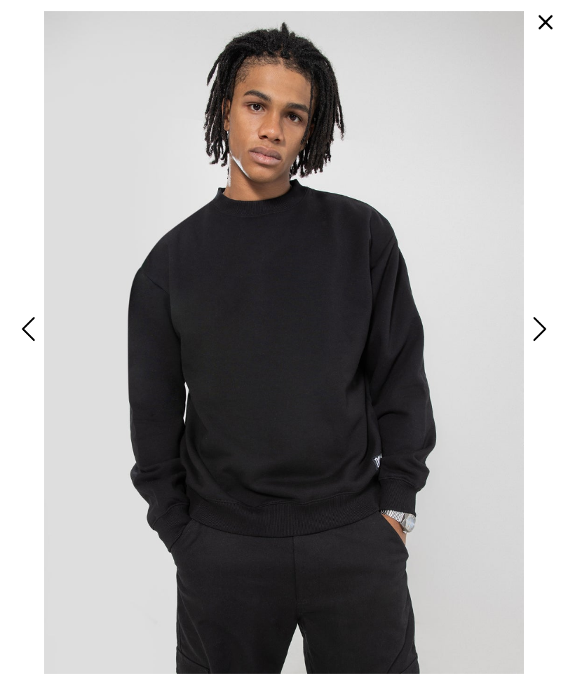
click at [537, 31] on button "button" at bounding box center [545, 23] width 34 height 34
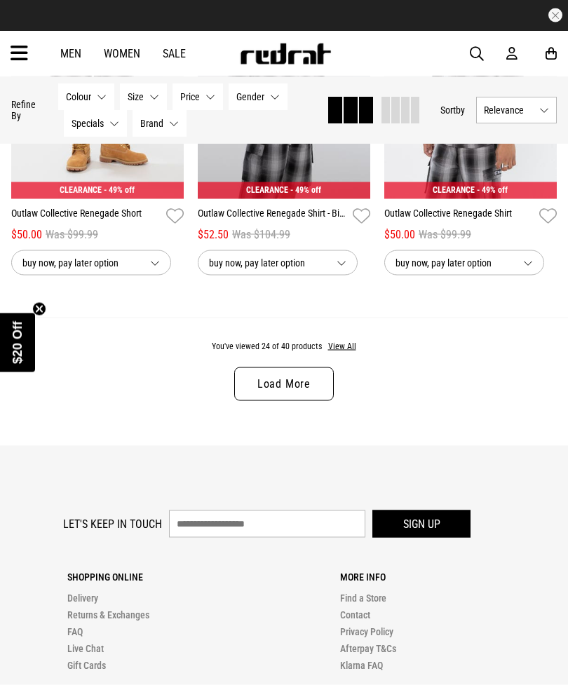
scroll to position [2724, 0]
click at [276, 392] on link "Load More" at bounding box center [283, 384] width 99 height 34
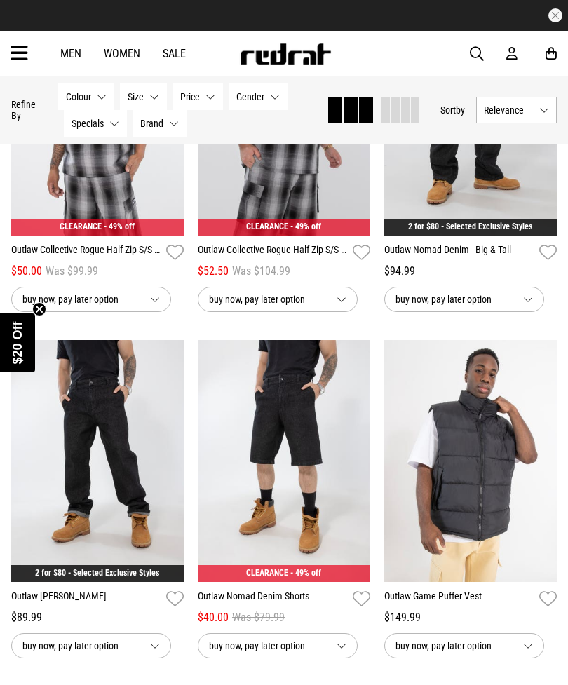
scroll to position [3732, 0]
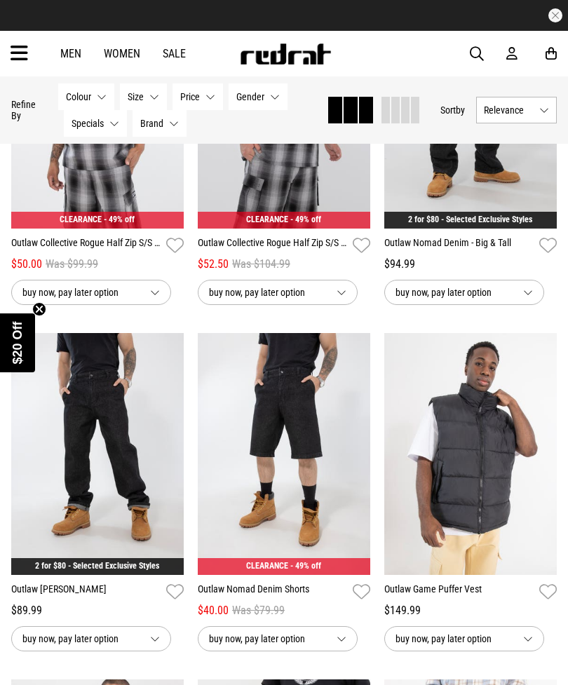
click at [59, 602] on link "Outlaw [PERSON_NAME]" at bounding box center [85, 592] width 149 height 20
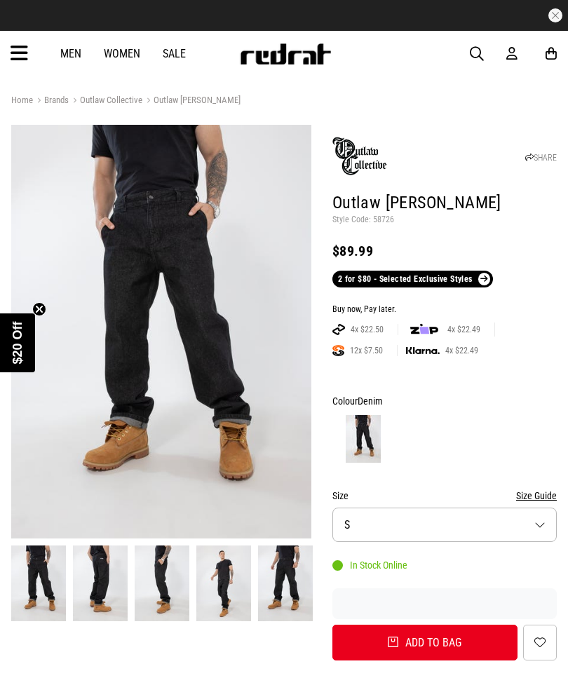
click at [161, 291] on img at bounding box center [161, 331] width 300 height 413
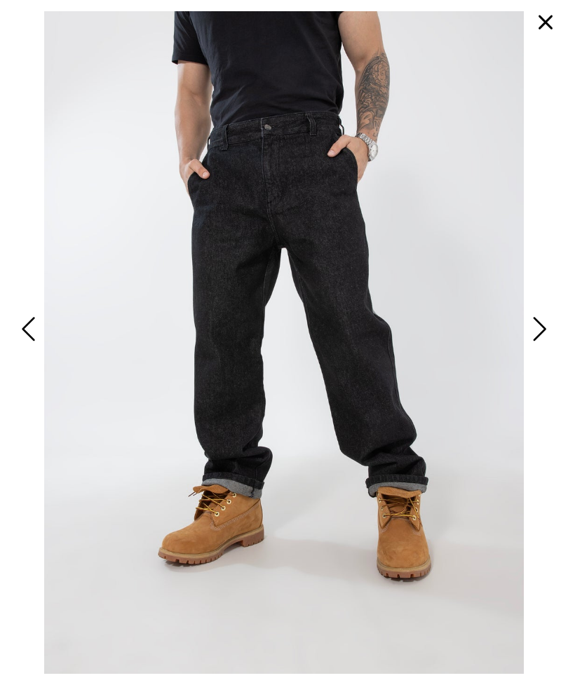
click at [539, 346] on span "Next" at bounding box center [537, 329] width 18 height 34
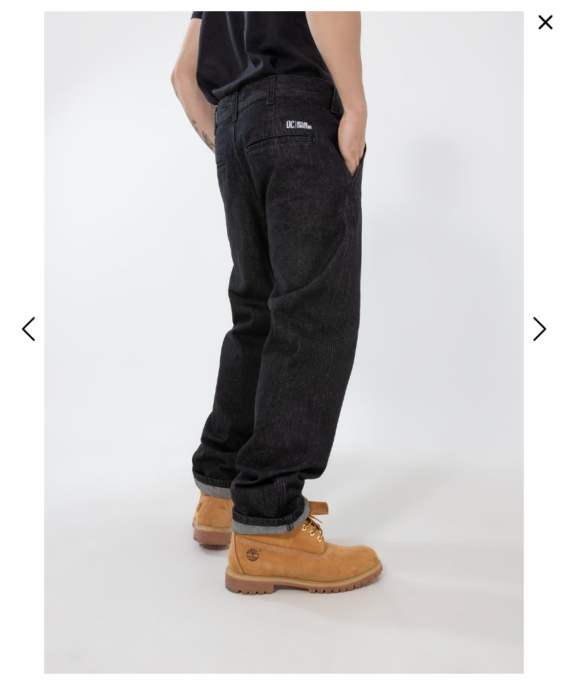
click at [540, 346] on span "Next" at bounding box center [537, 329] width 18 height 34
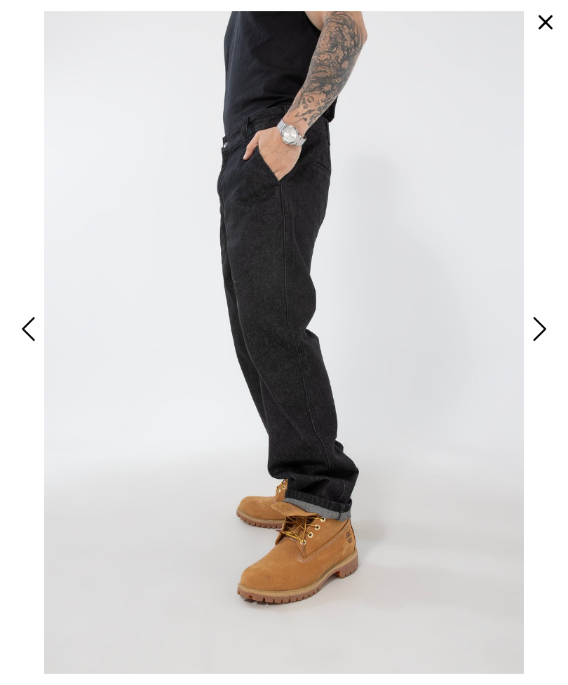
click at [546, 346] on span "Next" at bounding box center [537, 329] width 18 height 34
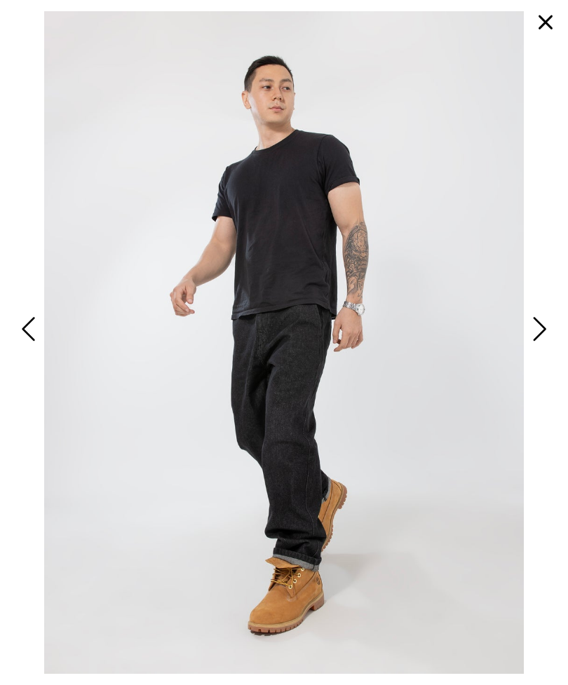
click at [542, 346] on span "Next" at bounding box center [537, 329] width 18 height 34
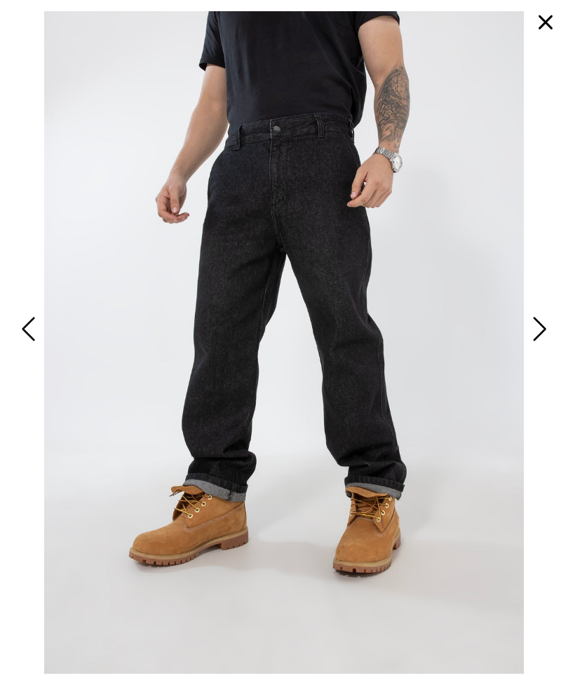
click at [537, 346] on span "Next" at bounding box center [537, 329] width 18 height 34
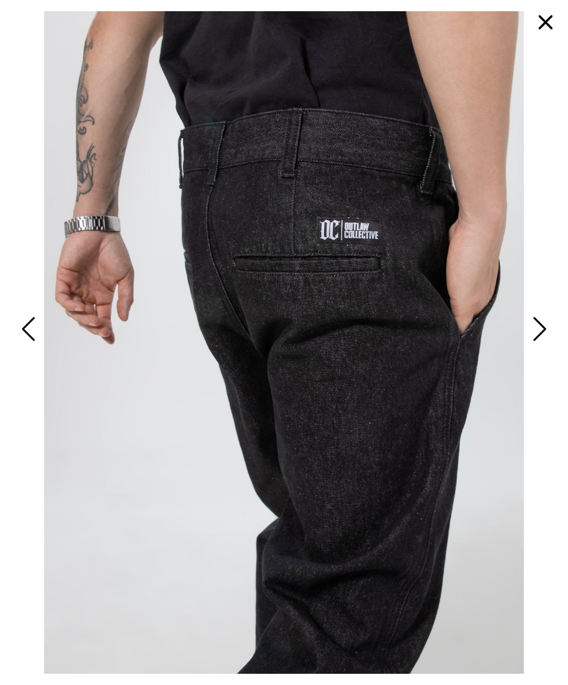
click at [544, 346] on span "Next" at bounding box center [537, 329] width 18 height 34
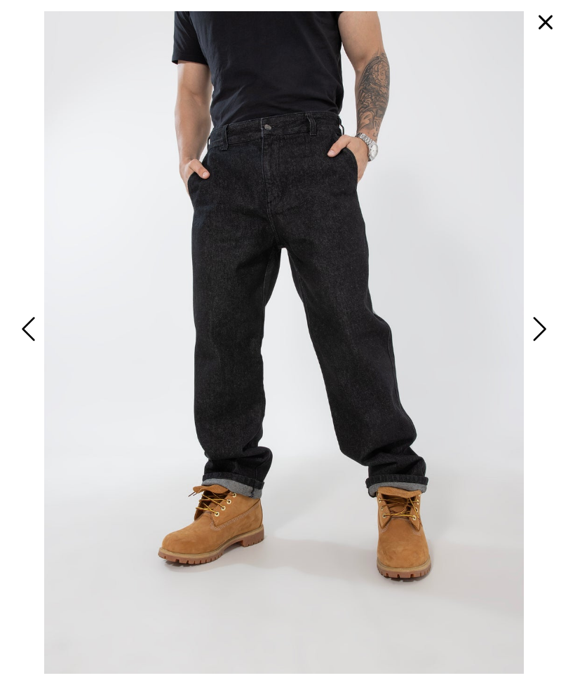
click at [542, 25] on button "button" at bounding box center [545, 23] width 34 height 34
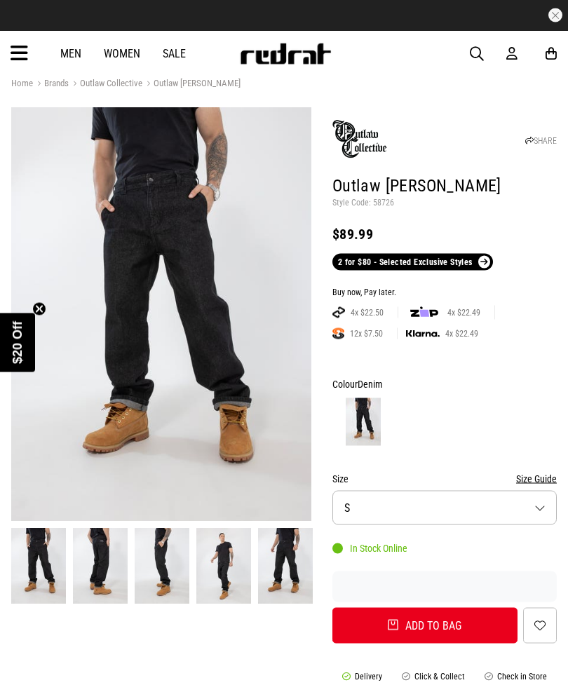
click at [538, 512] on button "Size S" at bounding box center [444, 507] width 224 height 34
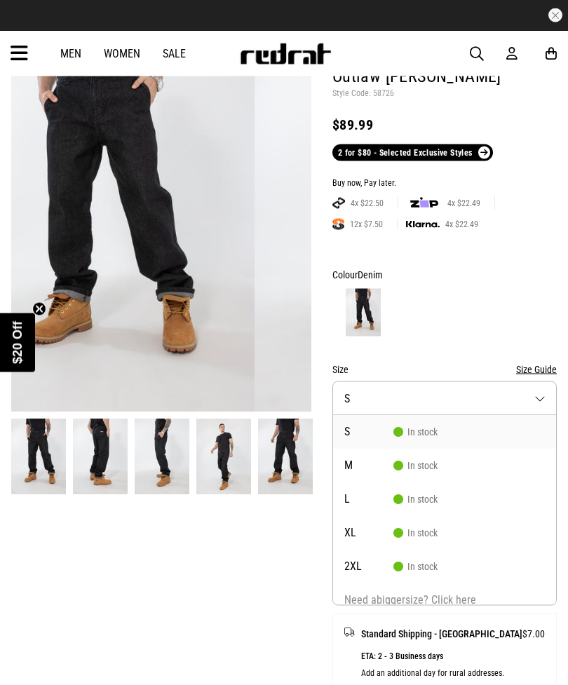
scroll to position [127, 0]
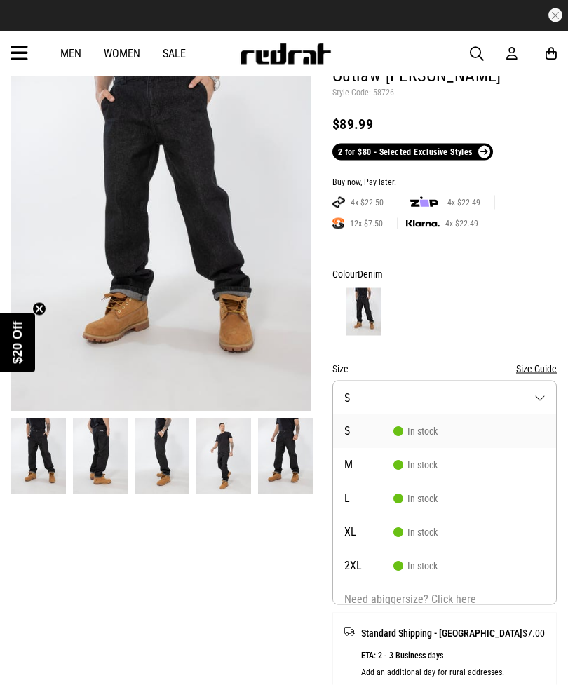
click at [544, 363] on button "Size Guide" at bounding box center [536, 368] width 41 height 17
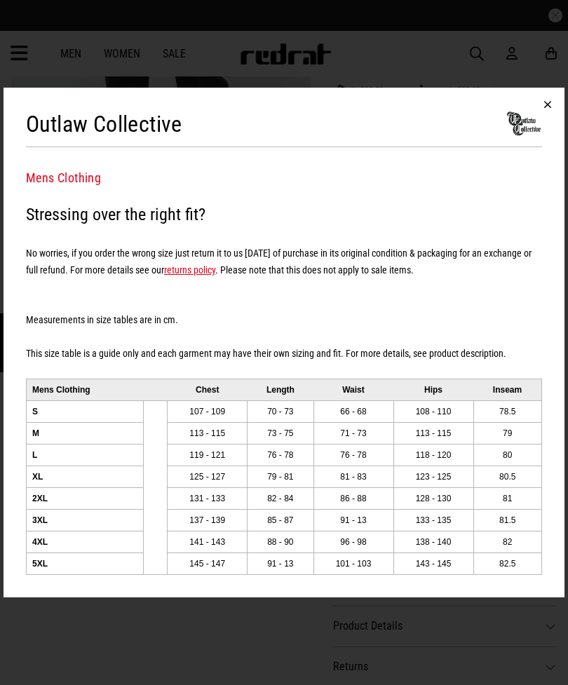
scroll to position [242, 0]
